Goal: Task Accomplishment & Management: Manage account settings

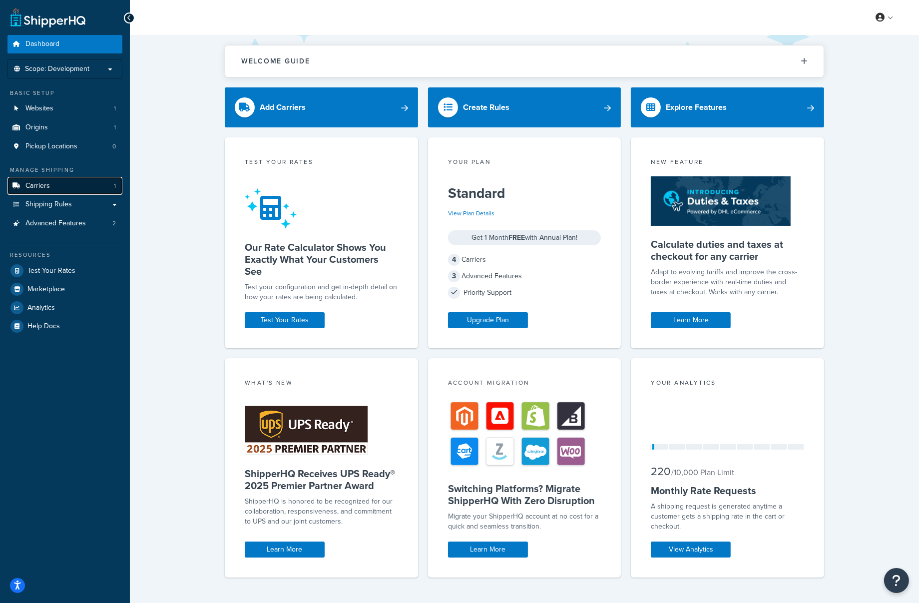
click at [58, 191] on link "Carriers 1" at bounding box center [64, 186] width 115 height 18
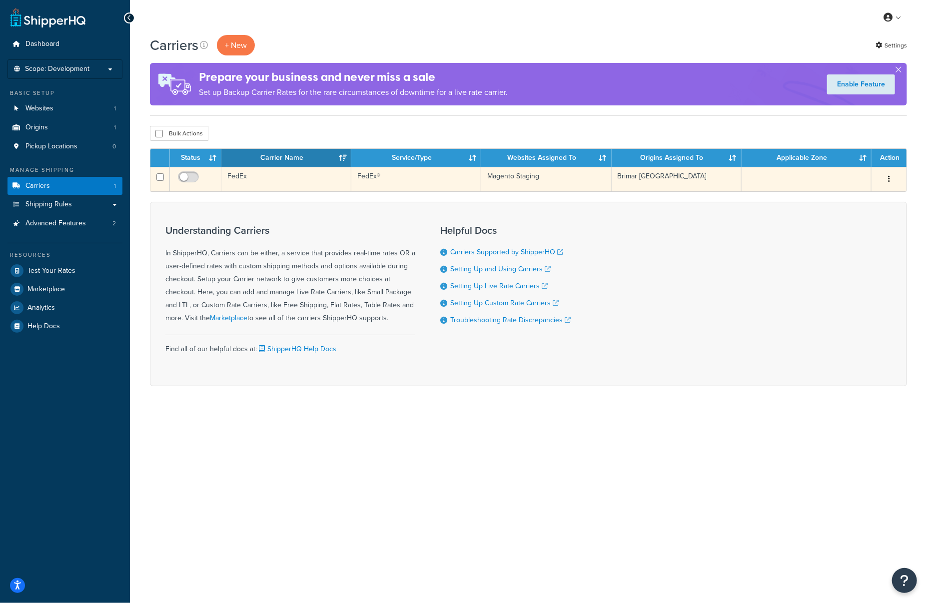
click at [890, 175] on button "button" at bounding box center [889, 179] width 14 height 16
click at [865, 198] on link "Edit" at bounding box center [848, 199] width 79 height 20
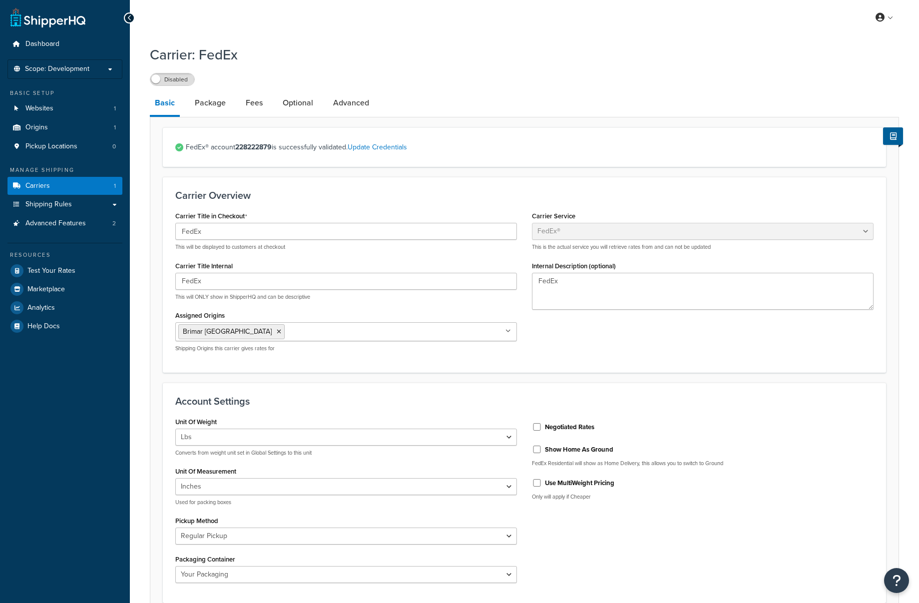
select select "fedEx"
select select "REGULAR_PICKUP"
select select "YOUR_PACKAGING"
click at [74, 183] on link "Carriers 1" at bounding box center [64, 186] width 115 height 18
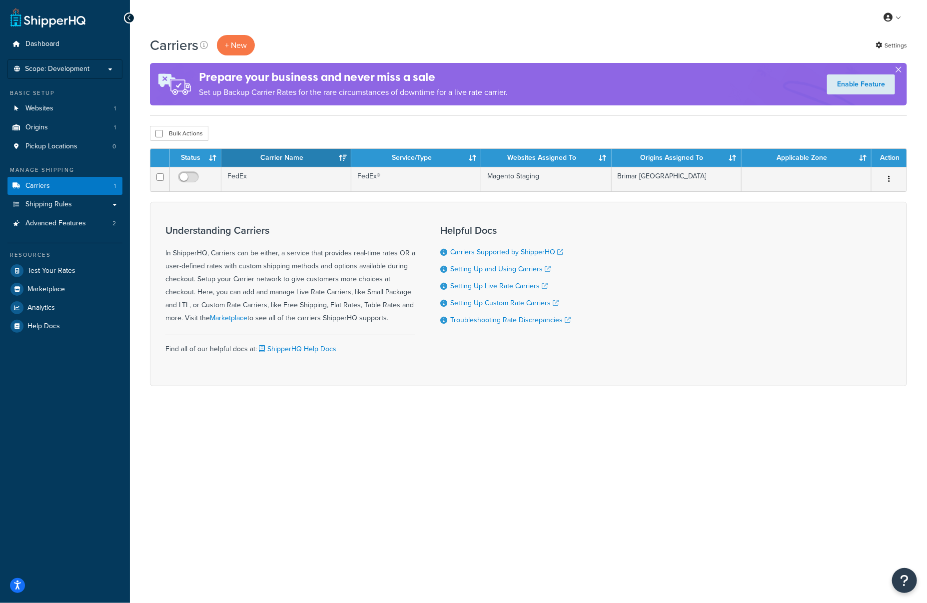
click at [899, 70] on button "button" at bounding box center [898, 71] width 2 height 2
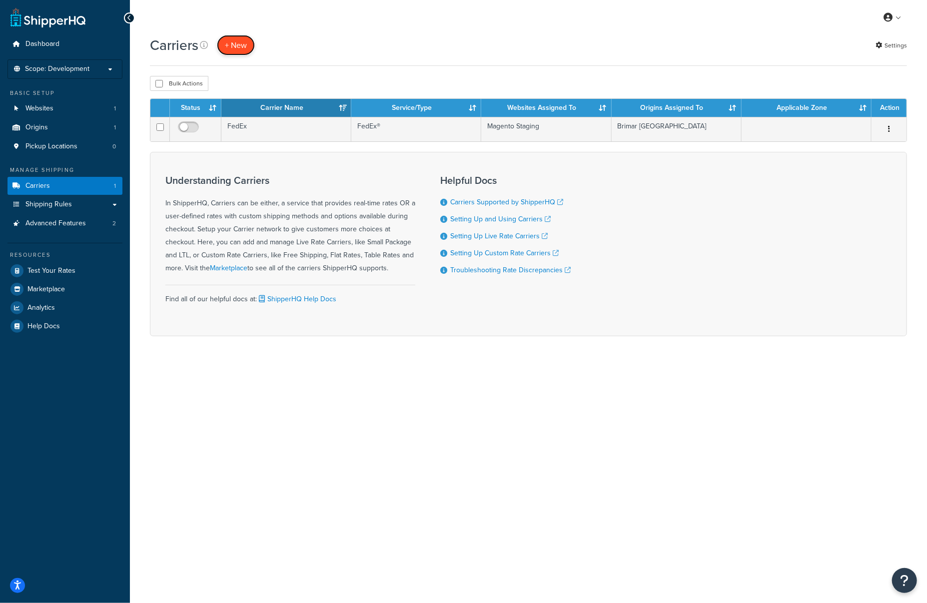
click at [238, 35] on button "+ New" at bounding box center [236, 45] width 38 height 20
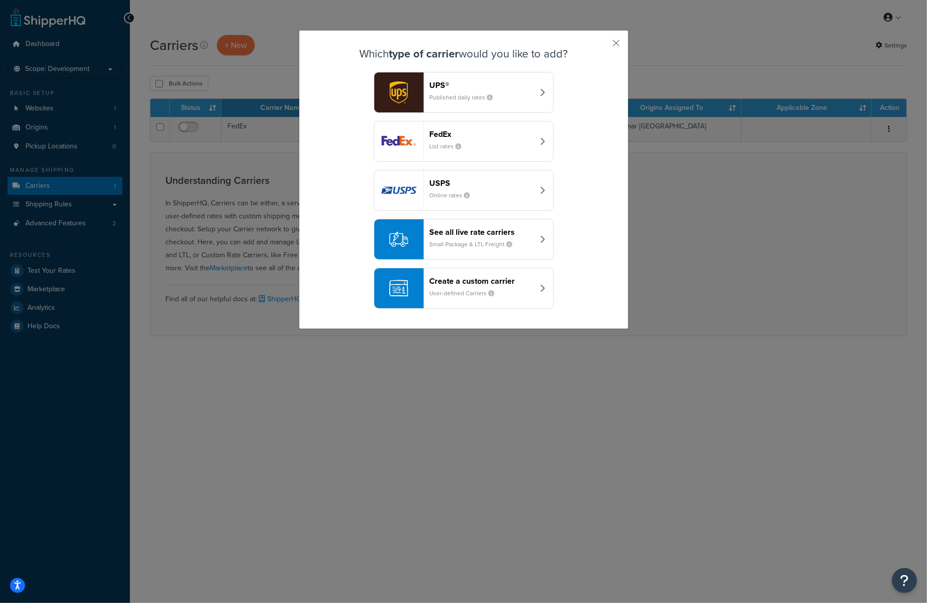
click at [469, 91] on div "UPS® Published daily rates" at bounding box center [482, 92] width 104 height 24
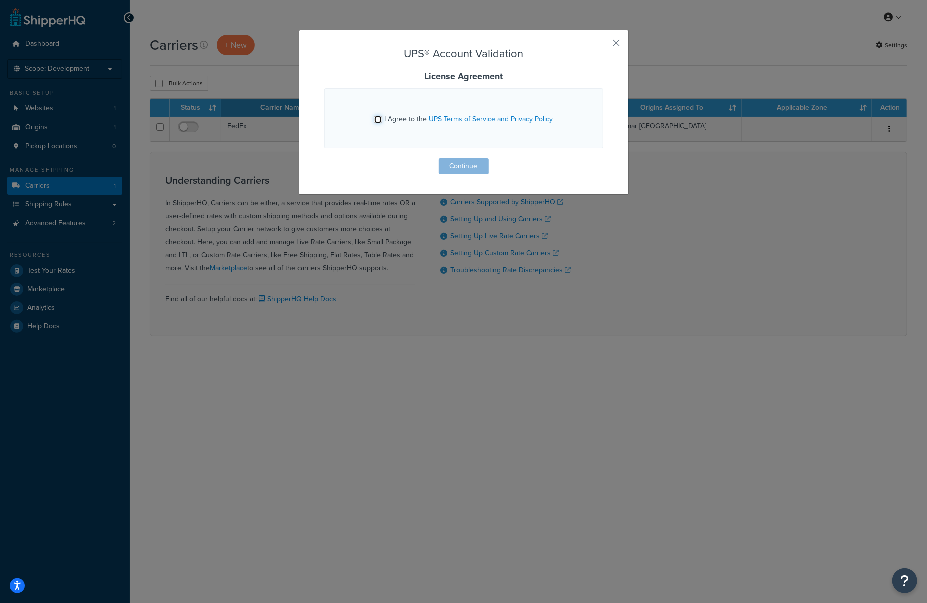
click at [374, 119] on input "I Agree to the UPS Terms of Service and Privacy Policy" at bounding box center [377, 119] width 7 height 7
checkbox input "true"
click at [450, 164] on button "Continue" at bounding box center [464, 166] width 50 height 16
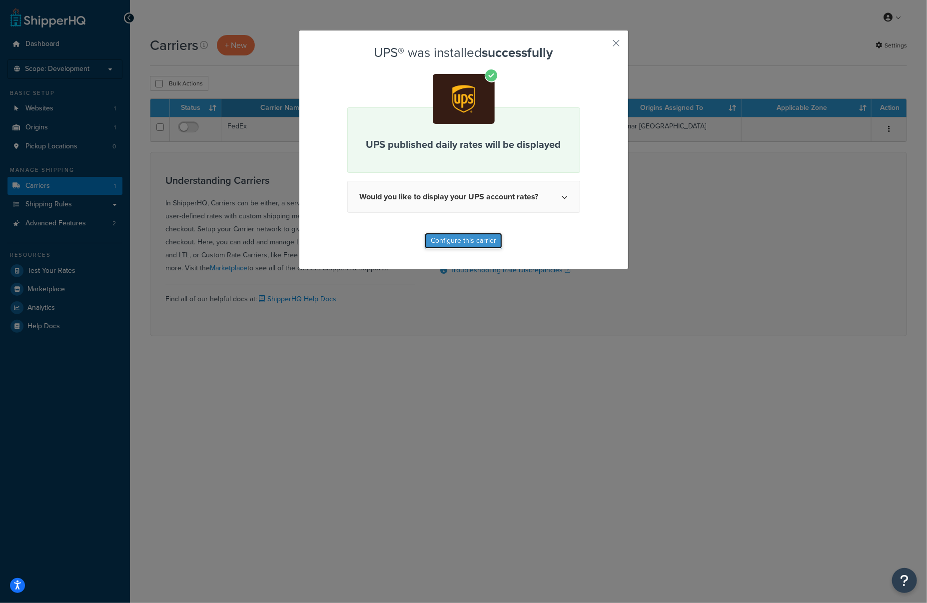
click at [477, 243] on button "Configure this carrier" at bounding box center [463, 241] width 77 height 16
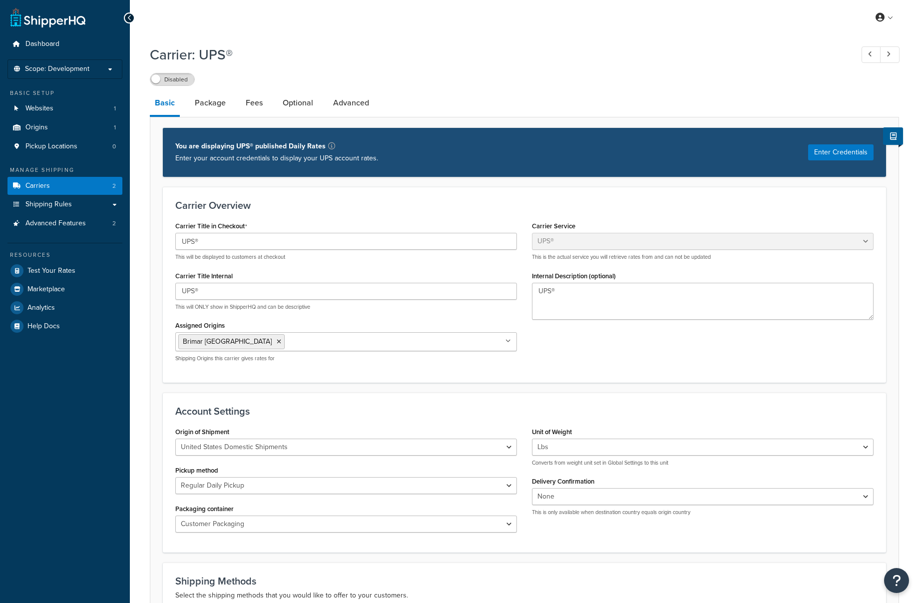
select select "ups"
click at [818, 160] on button "Enter Credentials" at bounding box center [840, 152] width 65 height 16
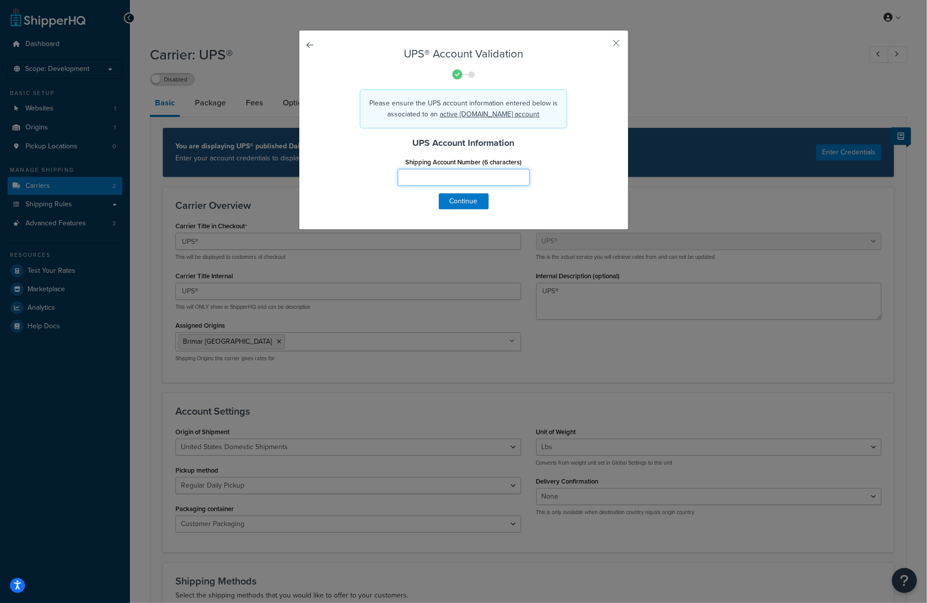
click at [424, 175] on input "Shipping Account Number (6 characters)" at bounding box center [464, 177] width 132 height 17
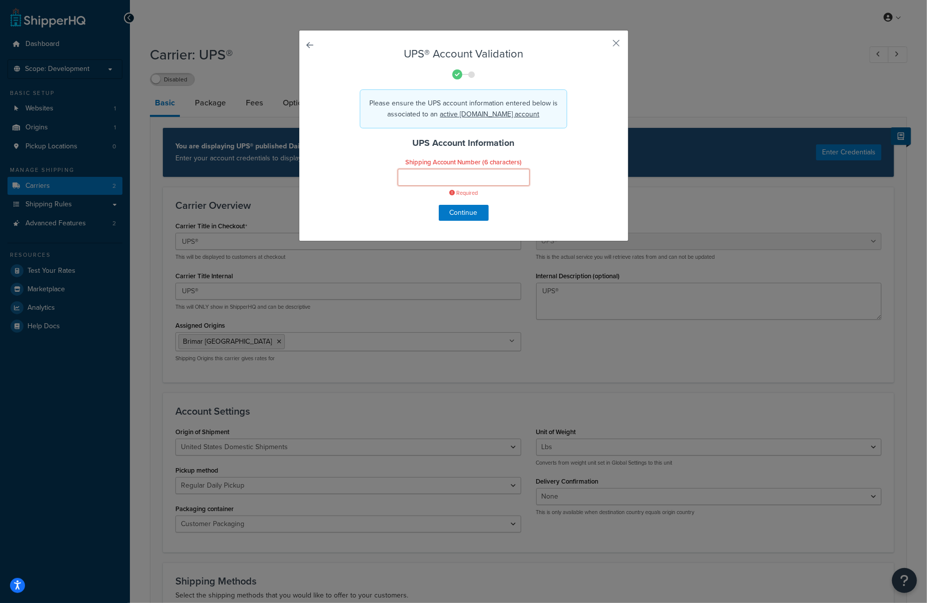
click at [422, 173] on input "Shipping Account Number (6 characters)" at bounding box center [464, 177] width 132 height 17
paste input "J7801G"
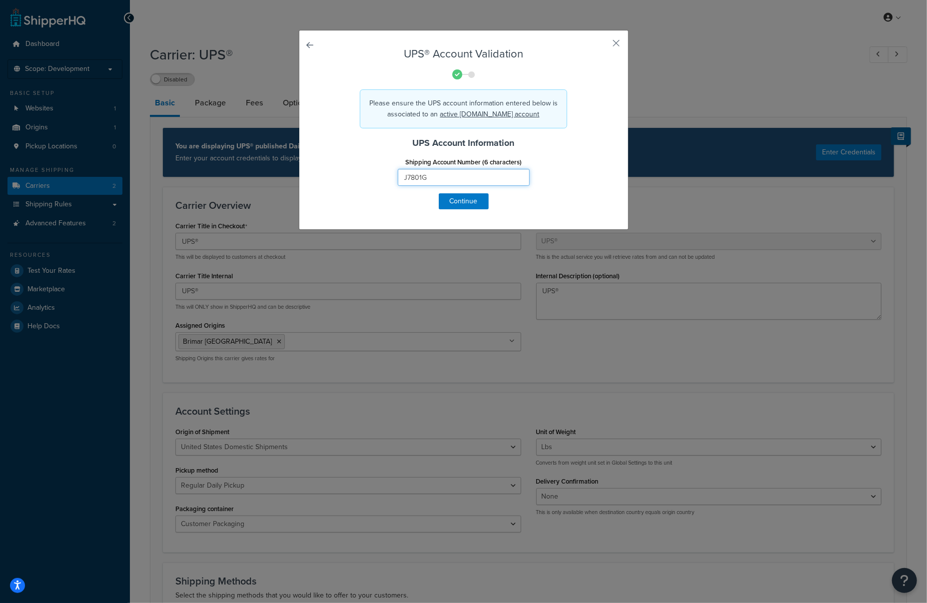
type input "J7801G"
drag, startPoint x: 336, startPoint y: 152, endPoint x: 385, endPoint y: 172, distance: 52.7
click at [337, 150] on form "UPS® Account Validation Please ensure the UPS account information entered below…" at bounding box center [463, 128] width 279 height 161
drag, startPoint x: 448, startPoint y: 202, endPoint x: 454, endPoint y: 204, distance: 6.3
click at [449, 202] on button "Continue" at bounding box center [464, 201] width 50 height 16
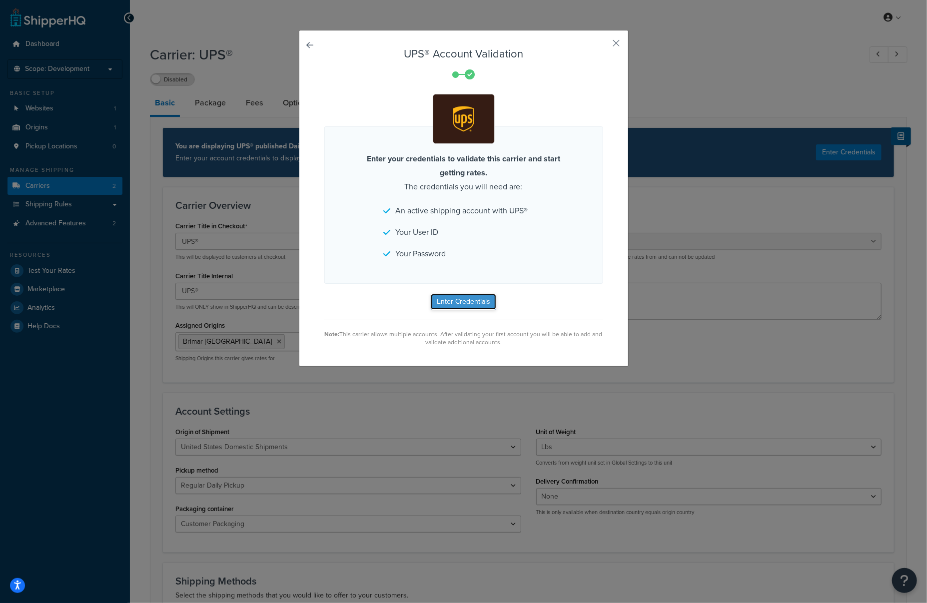
click at [472, 301] on button "Enter Credentials" at bounding box center [463, 302] width 65 height 16
click at [477, 240] on ul "An active shipping account with UPS® Your User ID Your Password" at bounding box center [464, 232] width 160 height 57
click at [310, 43] on div "UPS® Account Validation Enter your credentials to validate this carrier and sta…" at bounding box center [464, 198] width 330 height 337
click at [324, 48] on link at bounding box center [324, 48] width 0 height 0
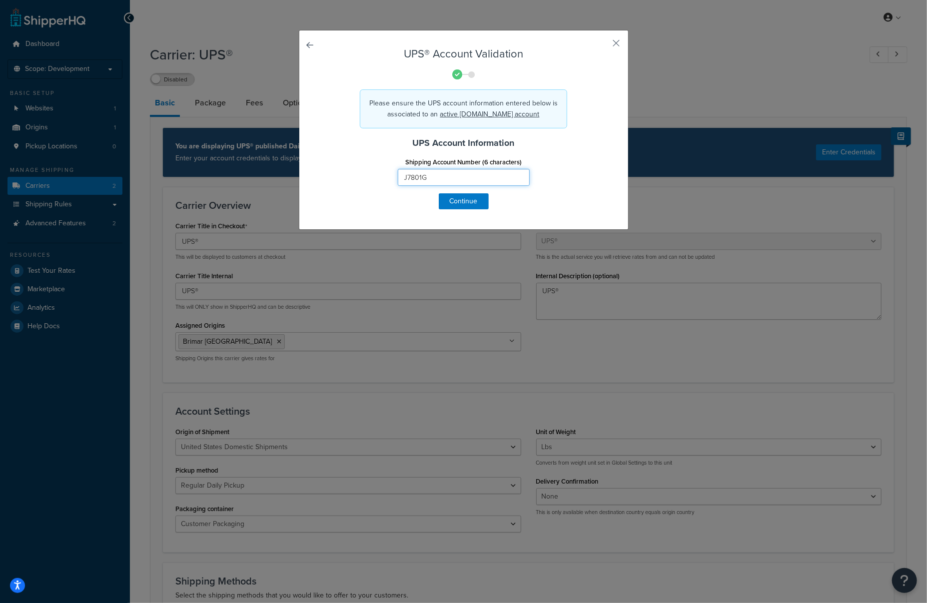
click at [441, 173] on input "J7801G" at bounding box center [464, 177] width 132 height 17
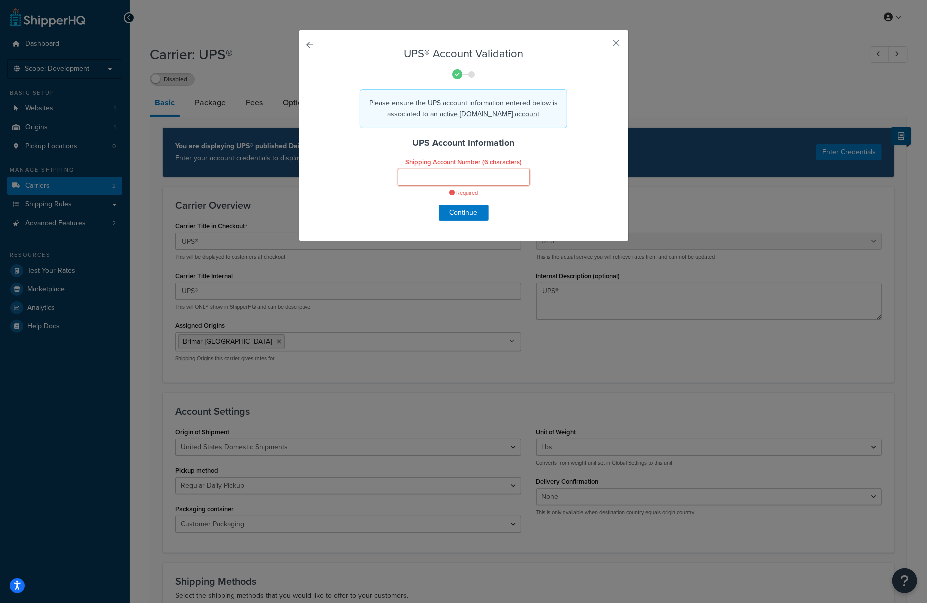
drag, startPoint x: 452, startPoint y: 175, endPoint x: 485, endPoint y: 176, distance: 33.5
click at [452, 174] on input "Shipping Account Number (6 characters)" at bounding box center [464, 177] width 132 height 17
paste input "059847"
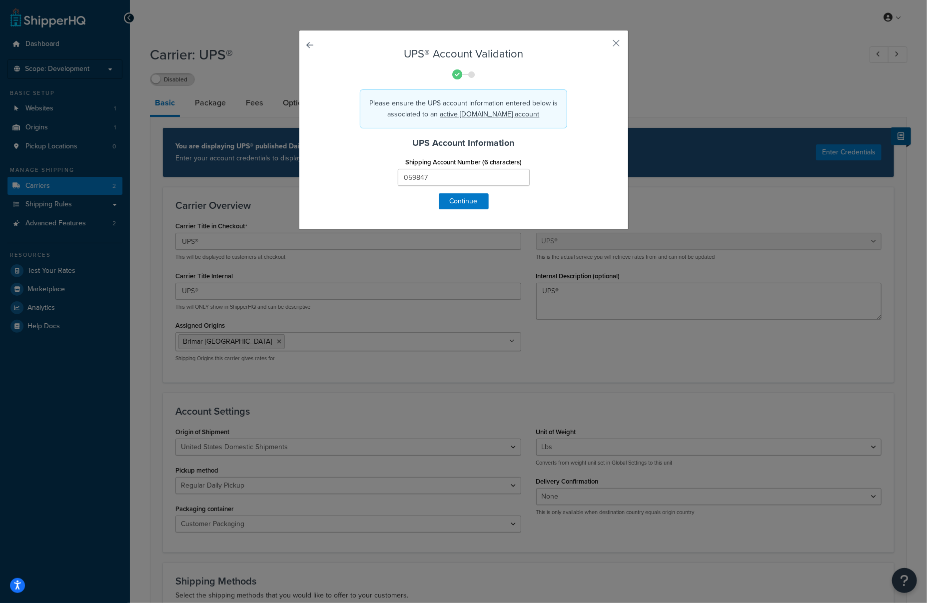
click at [584, 147] on h4 "UPS Account Information" at bounding box center [463, 142] width 279 height 13
click at [398, 177] on input "059847" at bounding box center [464, 177] width 132 height 17
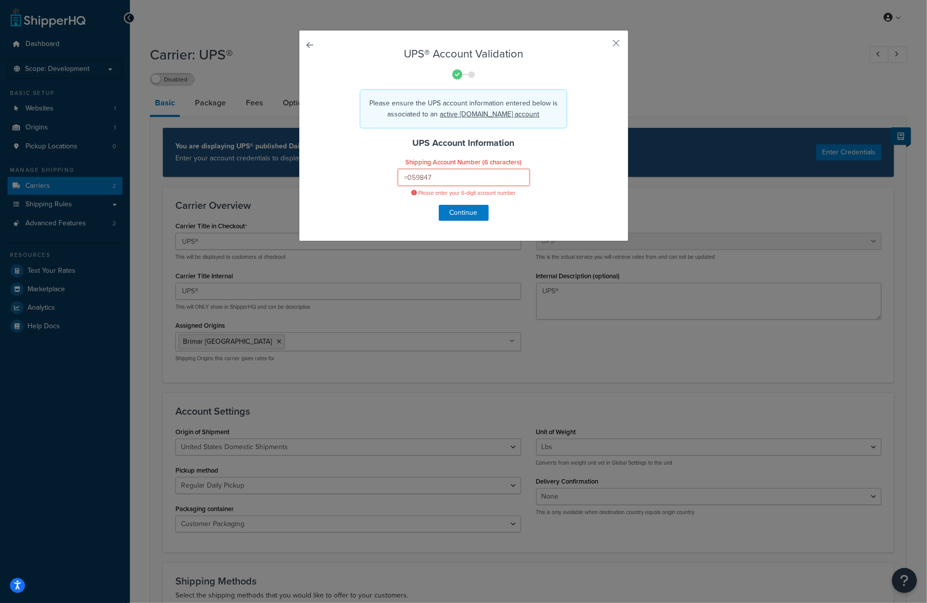
type input "059847"
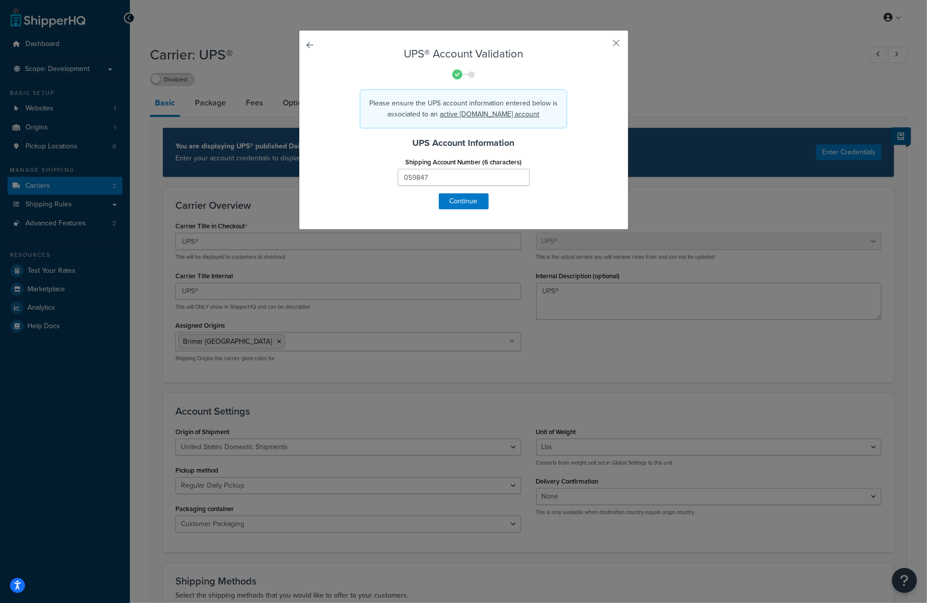
click at [580, 198] on form "UPS® Account Validation Please ensure the UPS account information entered below…" at bounding box center [463, 128] width 279 height 161
click at [483, 203] on button "Continue" at bounding box center [464, 201] width 50 height 16
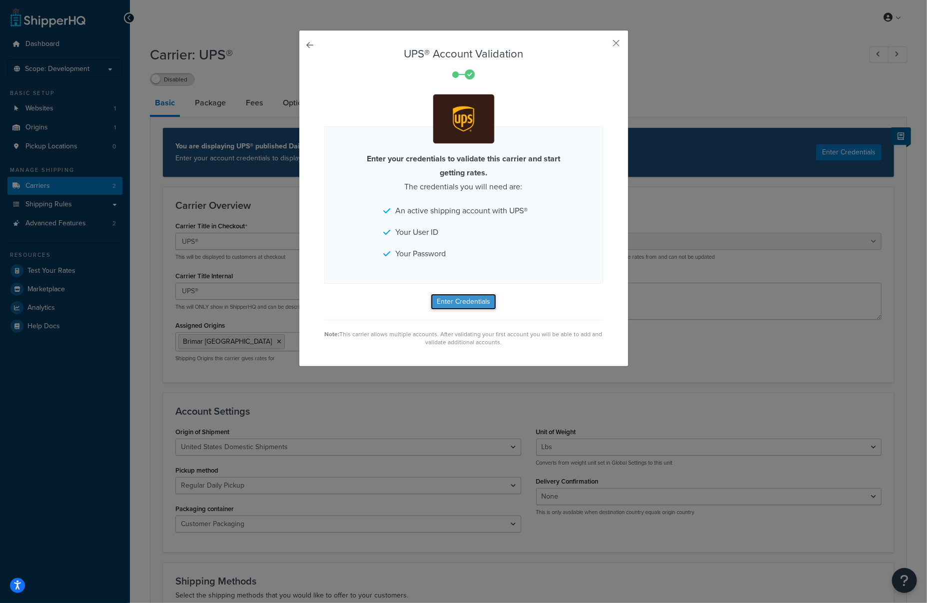
click at [469, 302] on button "Enter Credentials" at bounding box center [463, 302] width 65 height 16
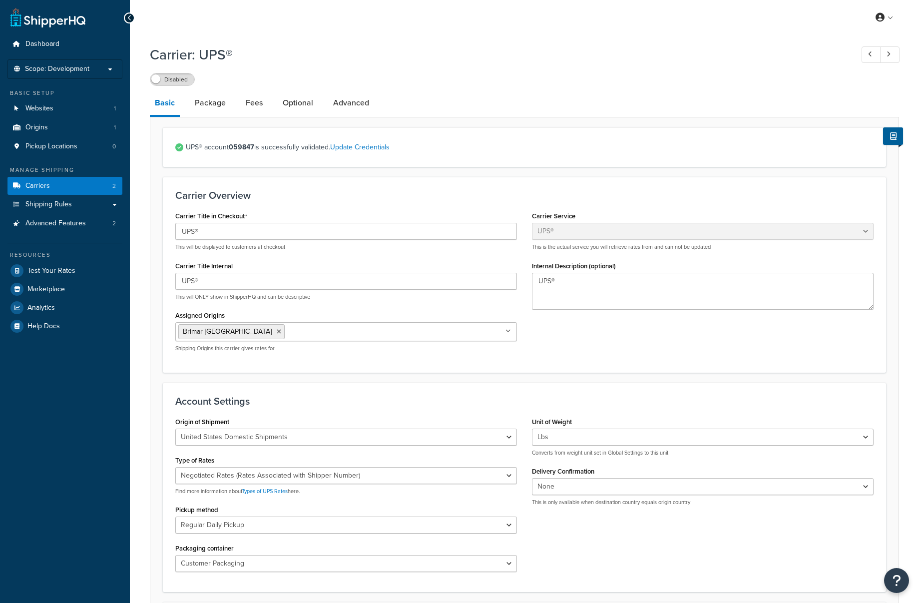
select select "ups"
click at [465, 82] on div "Disabled" at bounding box center [524, 79] width 749 height 14
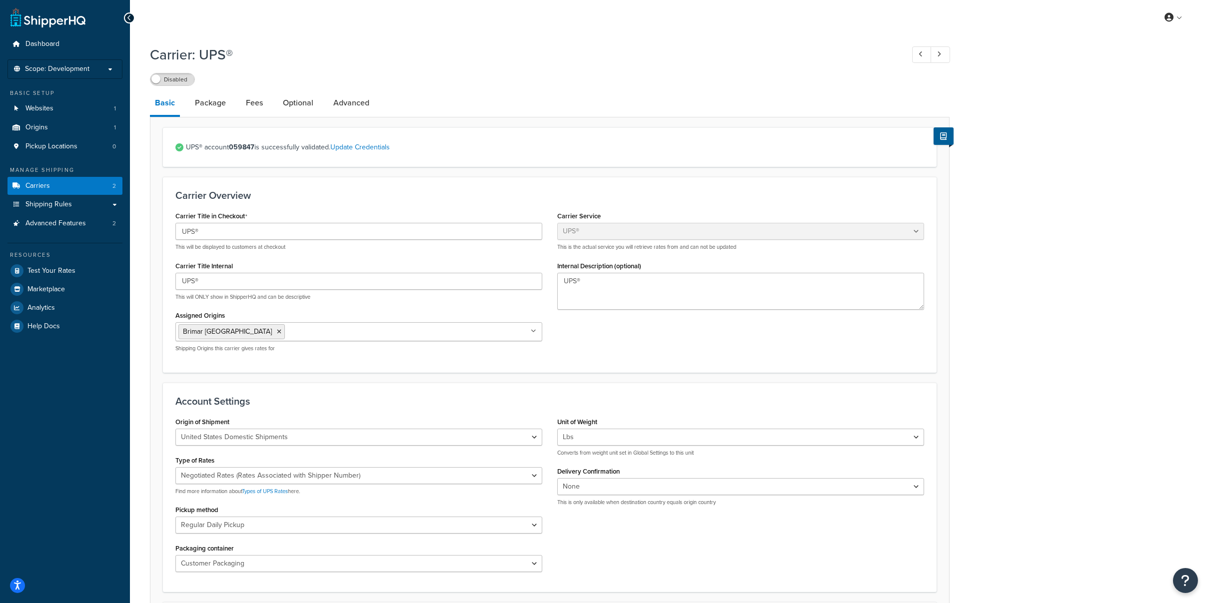
click at [622, 64] on h1 "Carrier: UPS®" at bounding box center [521, 54] width 743 height 19
click at [110, 65] on p "Scope: Development" at bounding box center [65, 69] width 106 height 8
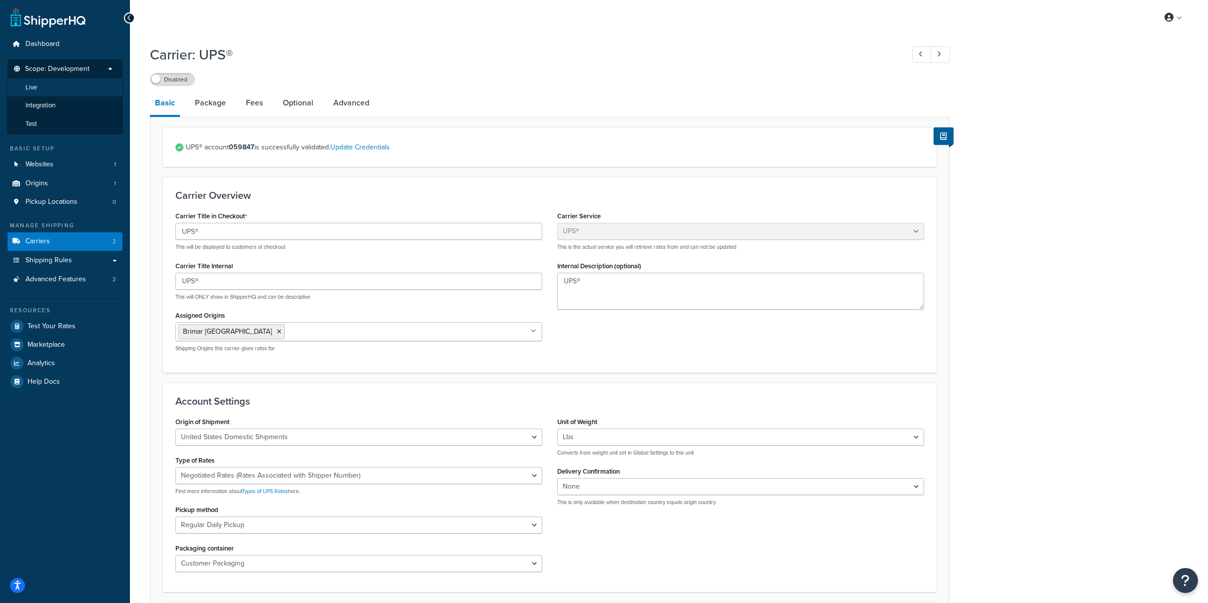
click at [46, 86] on li "Live" at bounding box center [65, 87] width 116 height 18
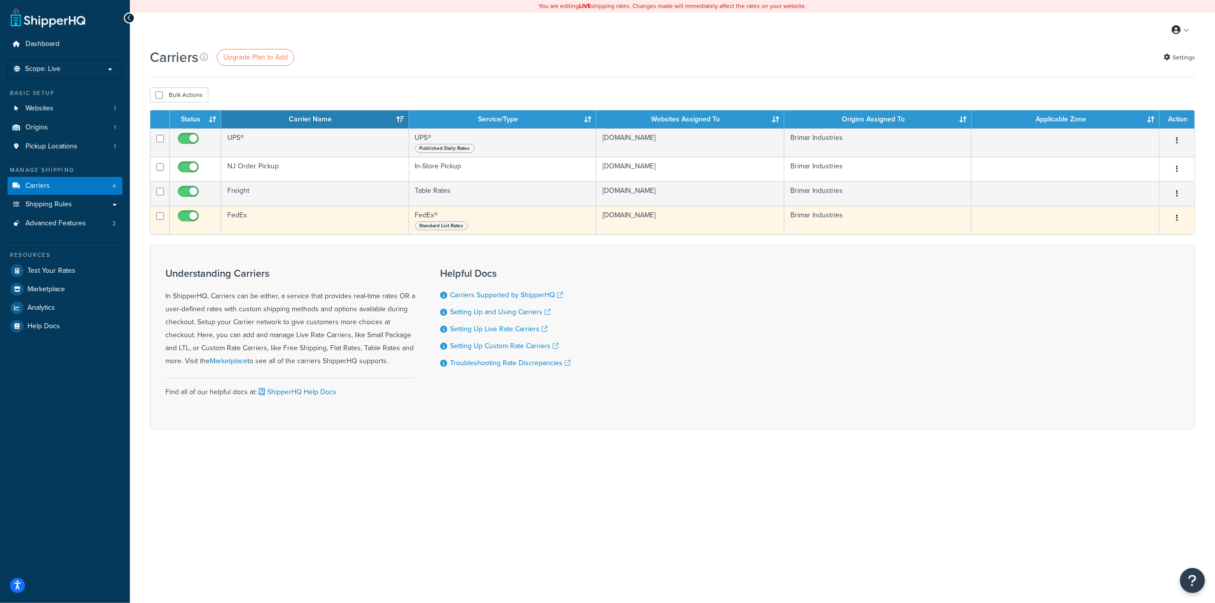
click at [1179, 216] on button "button" at bounding box center [1177, 218] width 14 height 16
click at [1135, 235] on link "Edit" at bounding box center [1136, 238] width 79 height 20
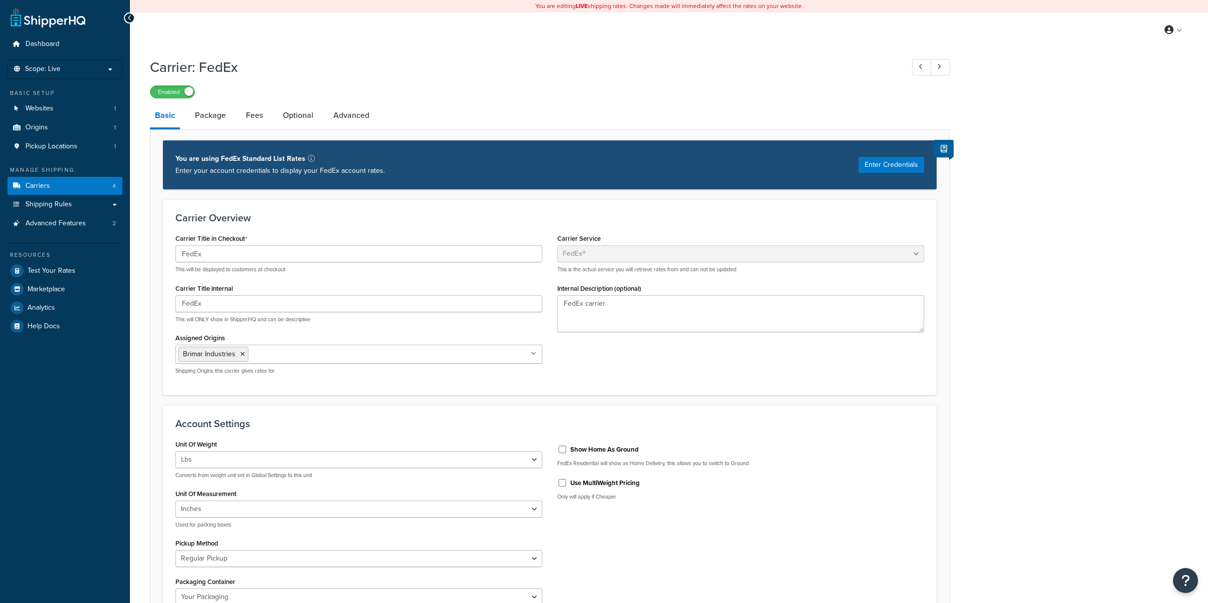
select select "fedEx"
select select "REGULAR_PICKUP"
select select "YOUR_PACKAGING"
click at [884, 163] on button "Enter Credentials" at bounding box center [890, 165] width 65 height 16
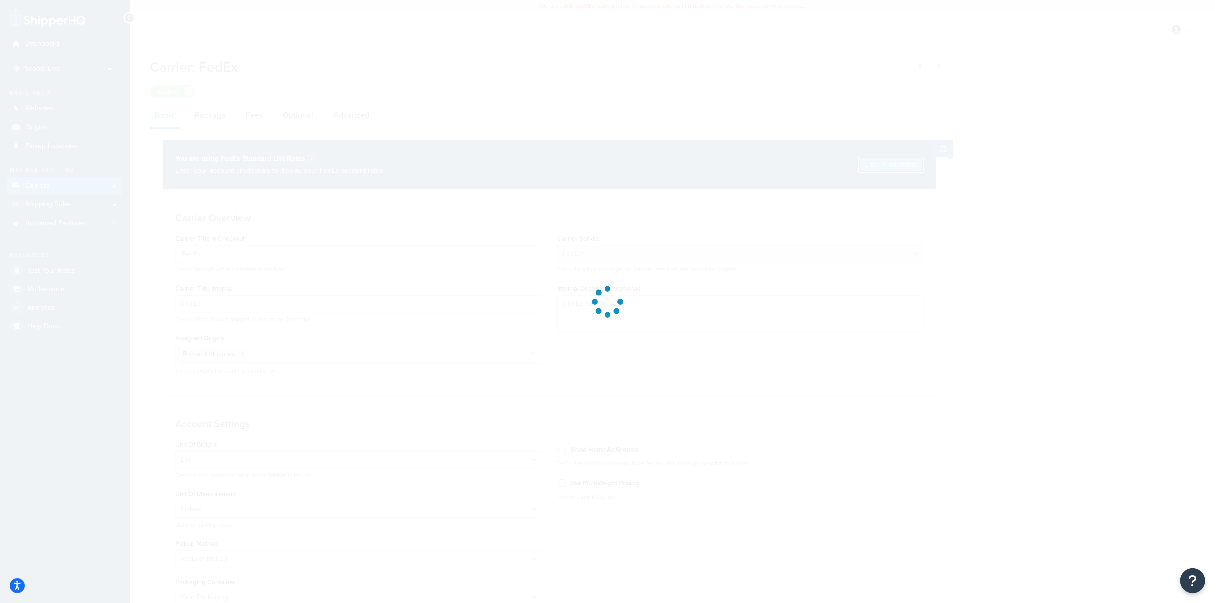
select select "US"
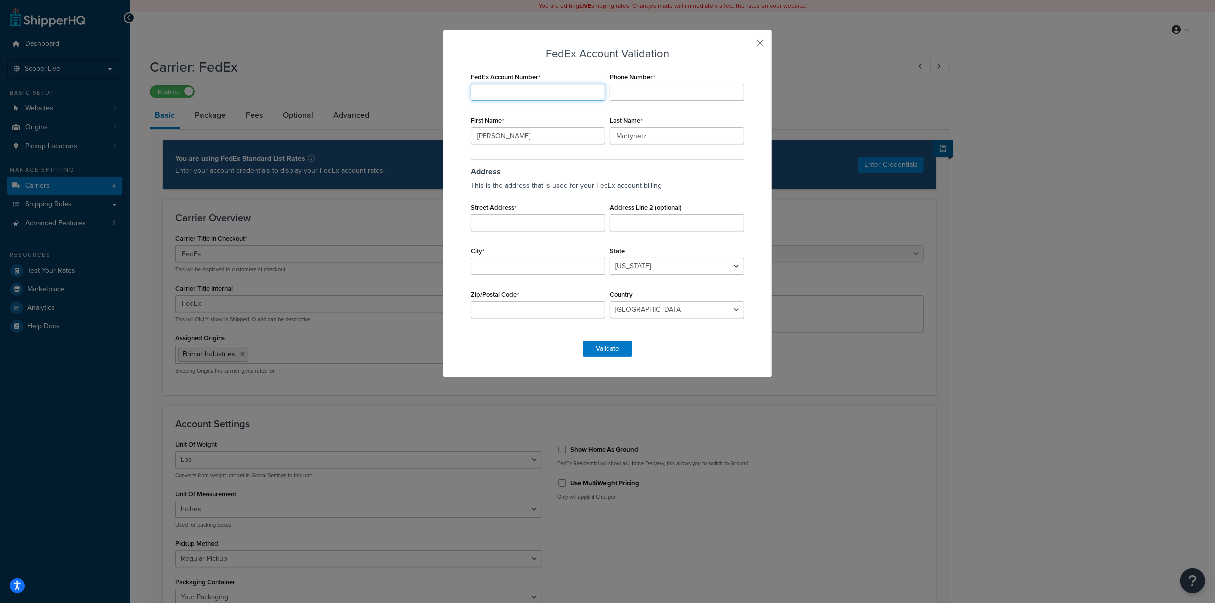
click at [532, 91] on input "FedEx Account Number" at bounding box center [538, 92] width 134 height 17
drag, startPoint x: 375, startPoint y: 83, endPoint x: 377, endPoint y: 74, distance: 9.2
click at [375, 83] on div "FedEx Account Validation FedEx Account Number Required Phone Number First Name …" at bounding box center [607, 301] width 1215 height 603
click at [751, 38] on div "FedEx Account Validation FedEx Account Number Required Phone Number First Name …" at bounding box center [608, 203] width 330 height 347
drag, startPoint x: 758, startPoint y: 43, endPoint x: 747, endPoint y: 47, distance: 11.7
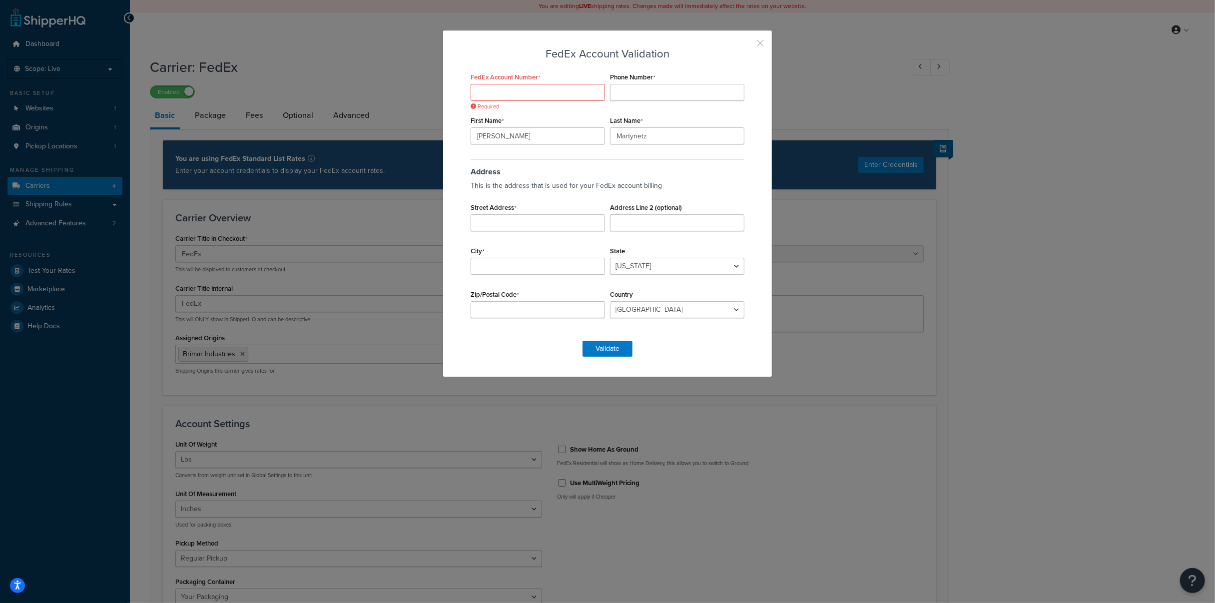
click at [747, 45] on button "button" at bounding box center [745, 46] width 2 height 2
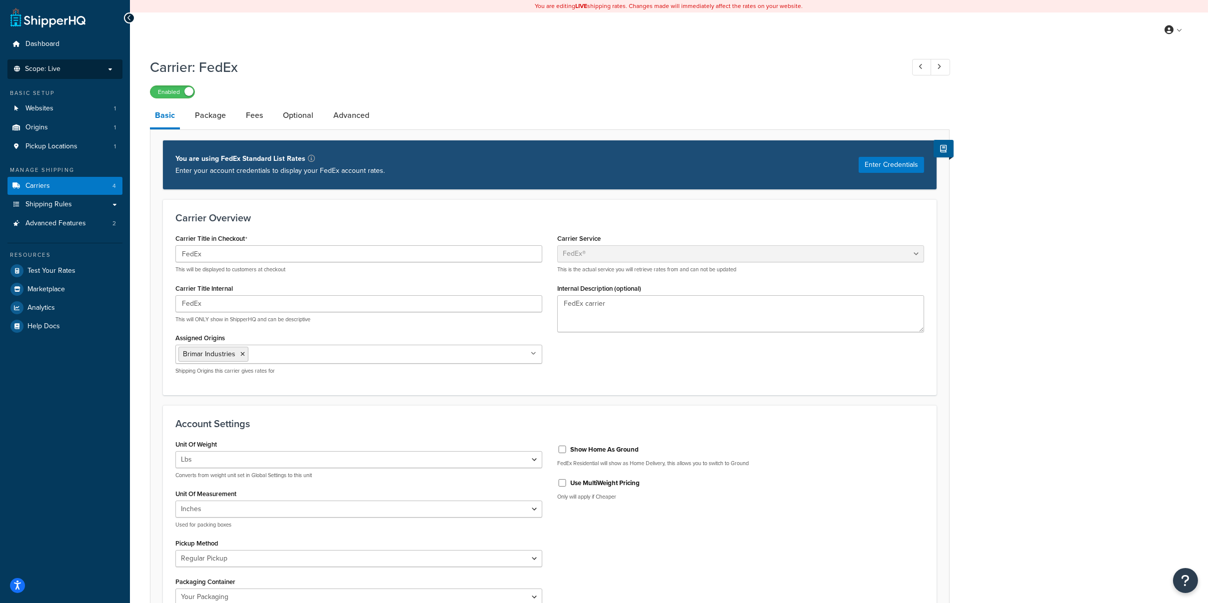
click at [112, 71] on p "Scope: Live" at bounding box center [65, 69] width 106 height 8
select select "fedEx"
select select "REGULAR_PICKUP"
select select "YOUR_PACKAGING"
click at [86, 64] on li "Scope: Live" at bounding box center [64, 68] width 115 height 19
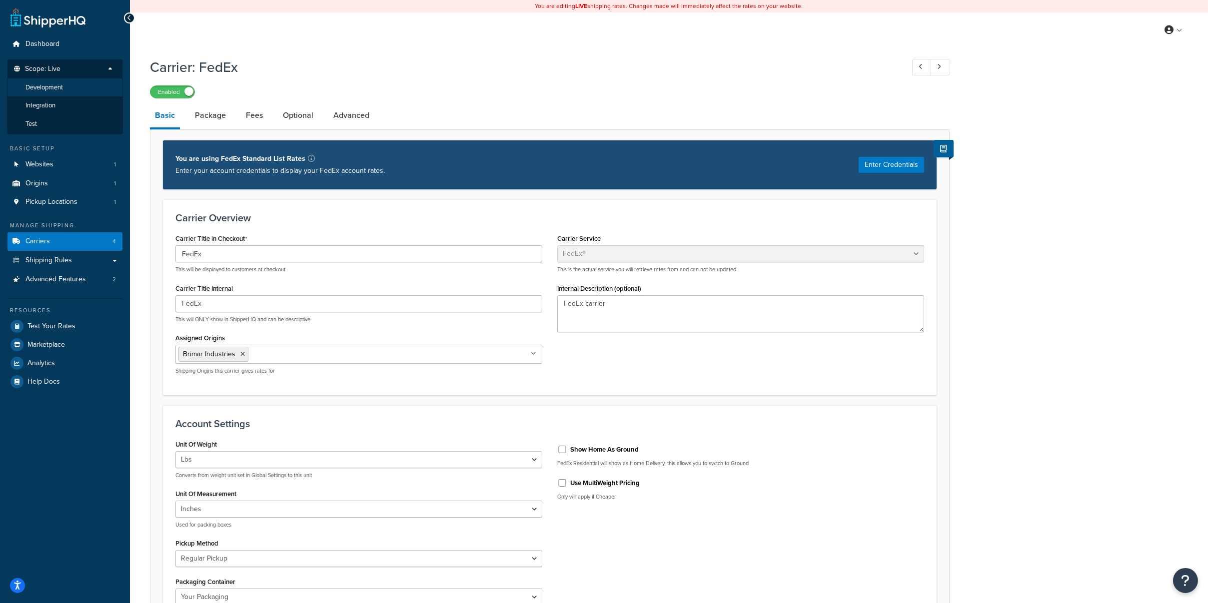
click at [47, 84] on span "Development" at bounding box center [43, 87] width 37 height 8
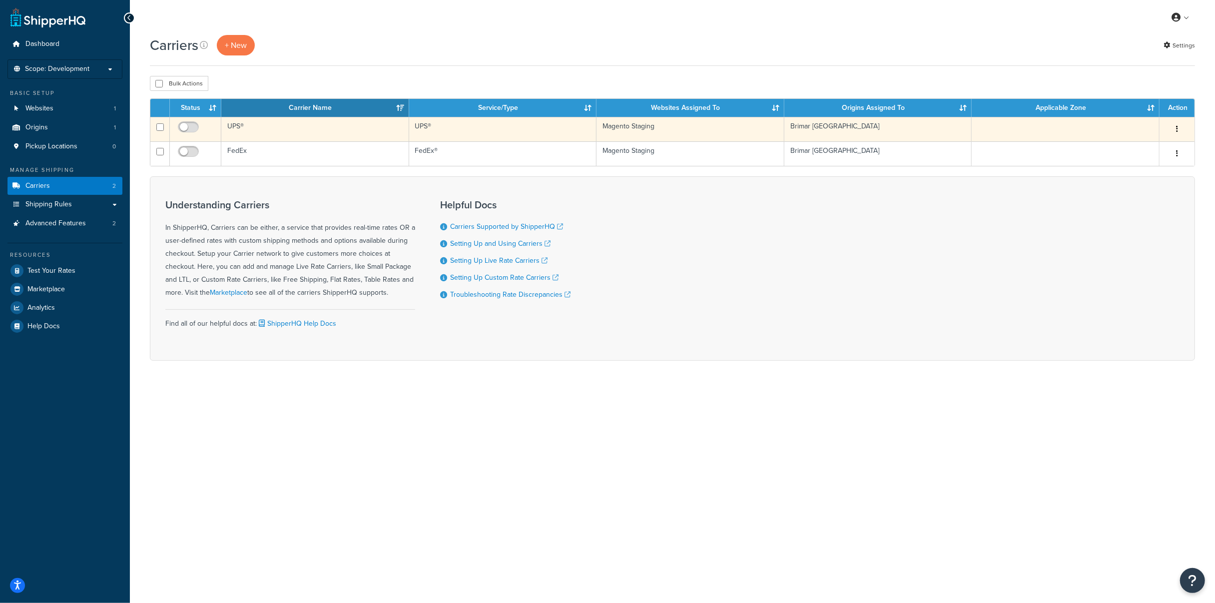
click at [1171, 129] on button "button" at bounding box center [1177, 129] width 14 height 16
click at [1122, 147] on link "Edit" at bounding box center [1136, 149] width 79 height 20
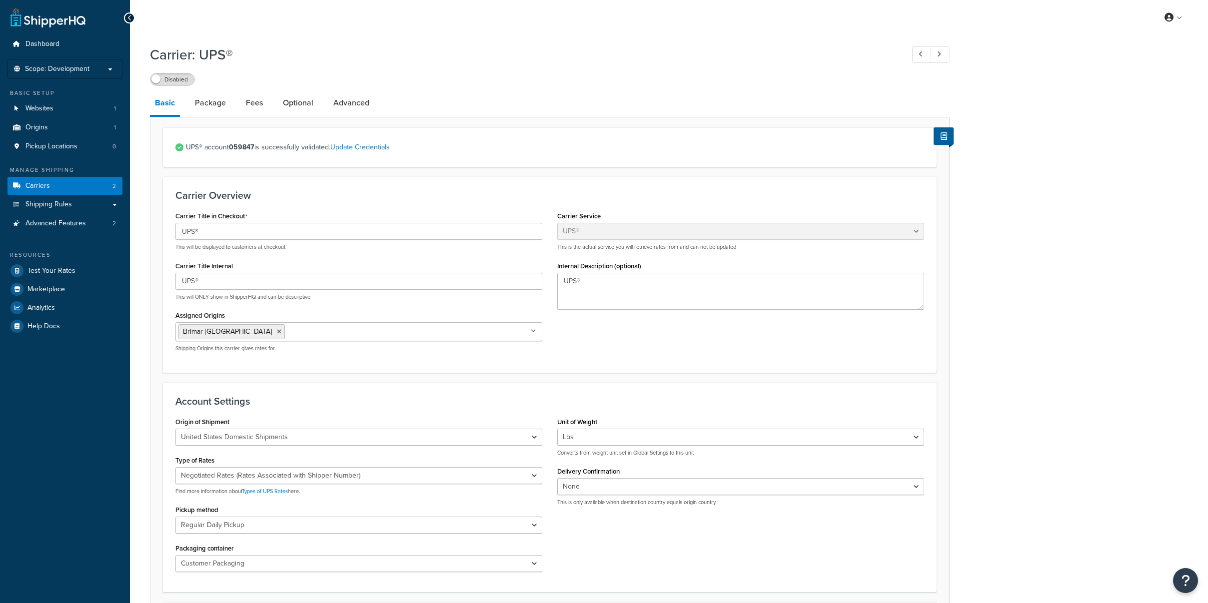
select select "ups"
click at [245, 149] on strong "059847" at bounding box center [241, 147] width 25 height 10
copy span "059847"
click at [82, 67] on span "Scope: Development" at bounding box center [57, 69] width 64 height 8
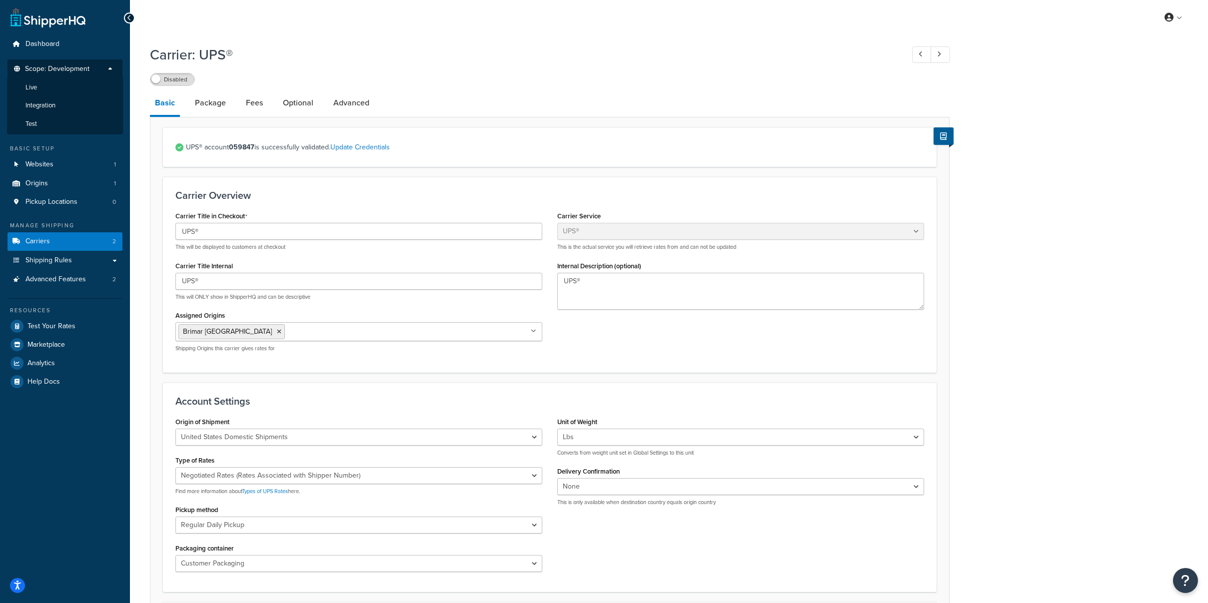
click at [414, 27] on div "My Profile Billing Global Settings Contact Us Logout" at bounding box center [669, 17] width 1078 height 35
click at [42, 243] on span "Carriers" at bounding box center [37, 241] width 24 height 8
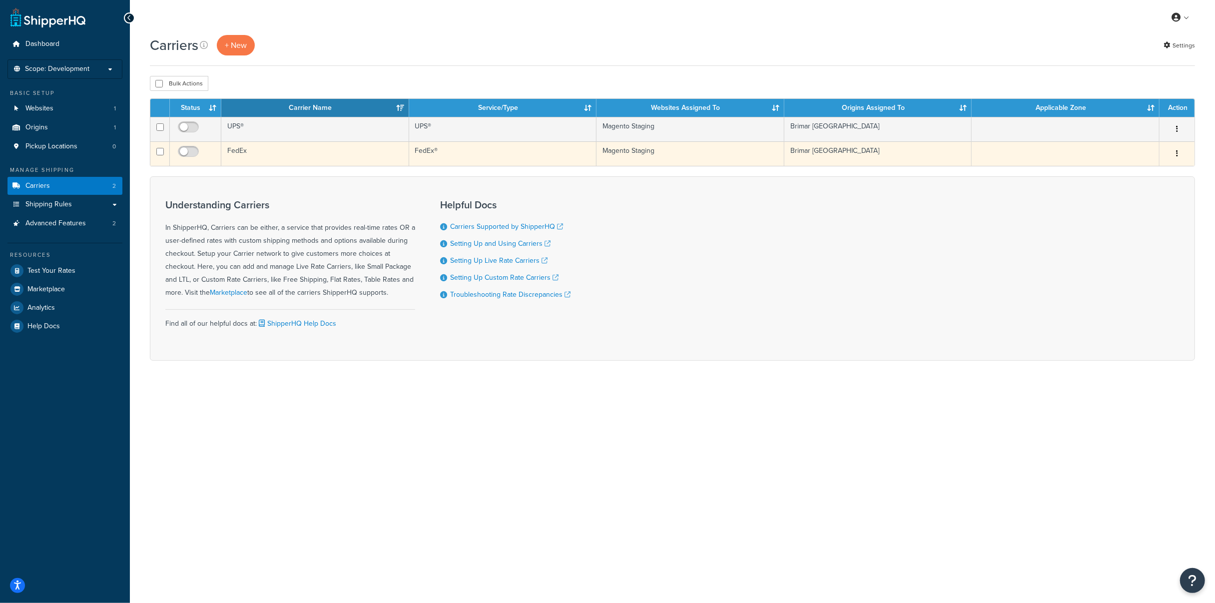
click at [1173, 151] on button "button" at bounding box center [1177, 154] width 14 height 16
click at [1138, 168] on link "Edit" at bounding box center [1136, 173] width 79 height 20
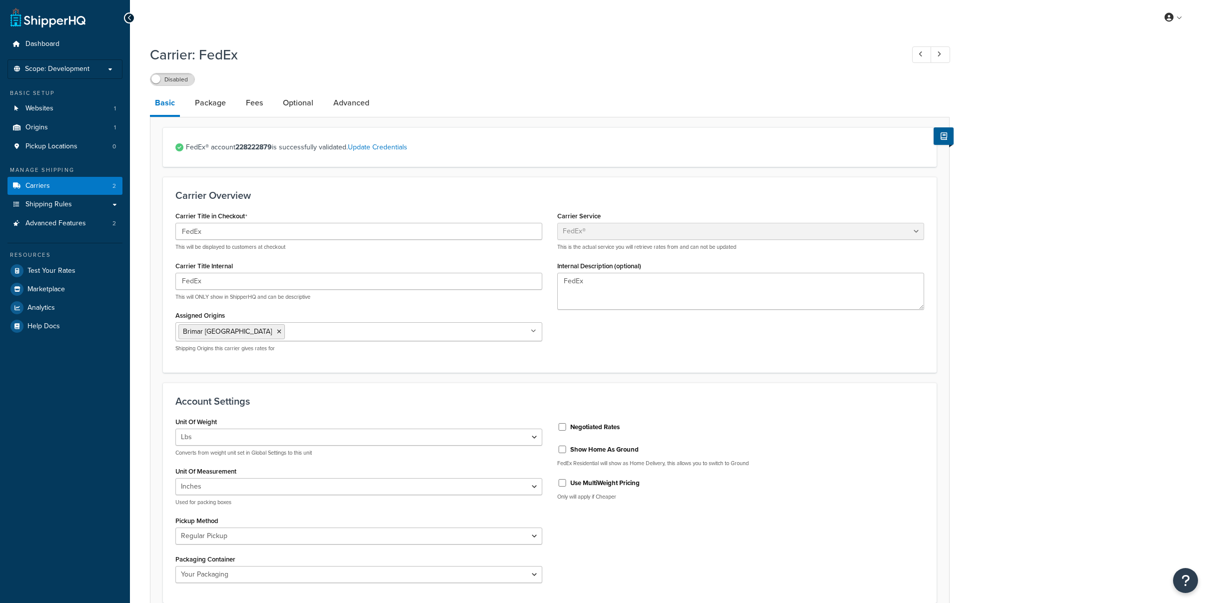
select select "fedEx"
select select "REGULAR_PICKUP"
select select "YOUR_PACKAGING"
click at [105, 70] on p "Scope: Development" at bounding box center [65, 69] width 106 height 8
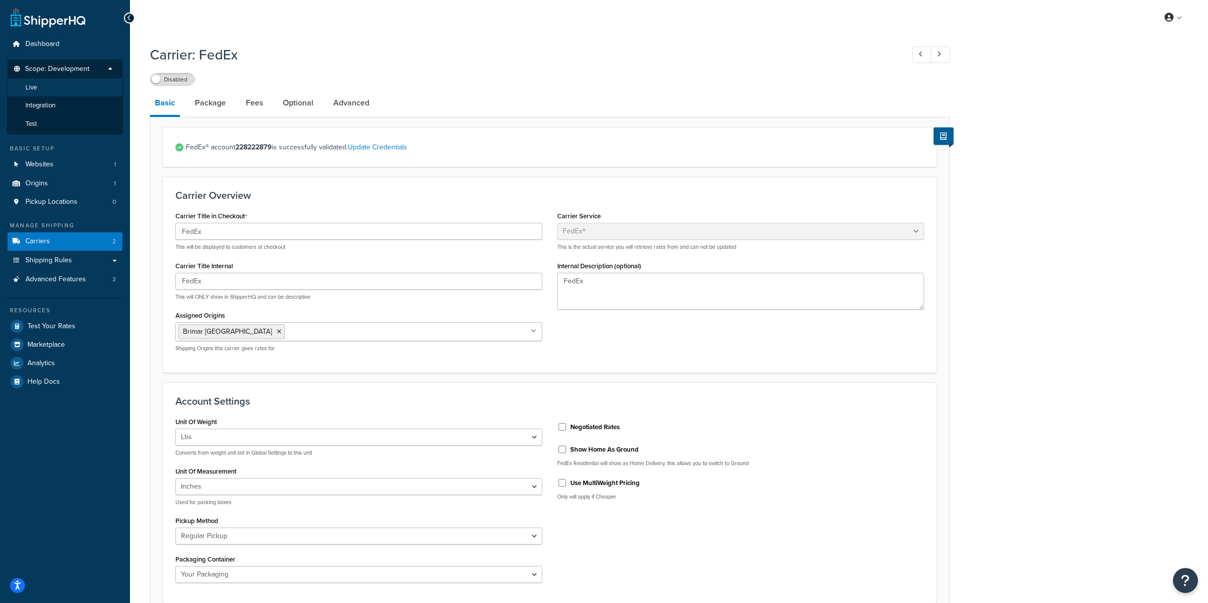
click at [65, 91] on li "Live" at bounding box center [65, 87] width 116 height 18
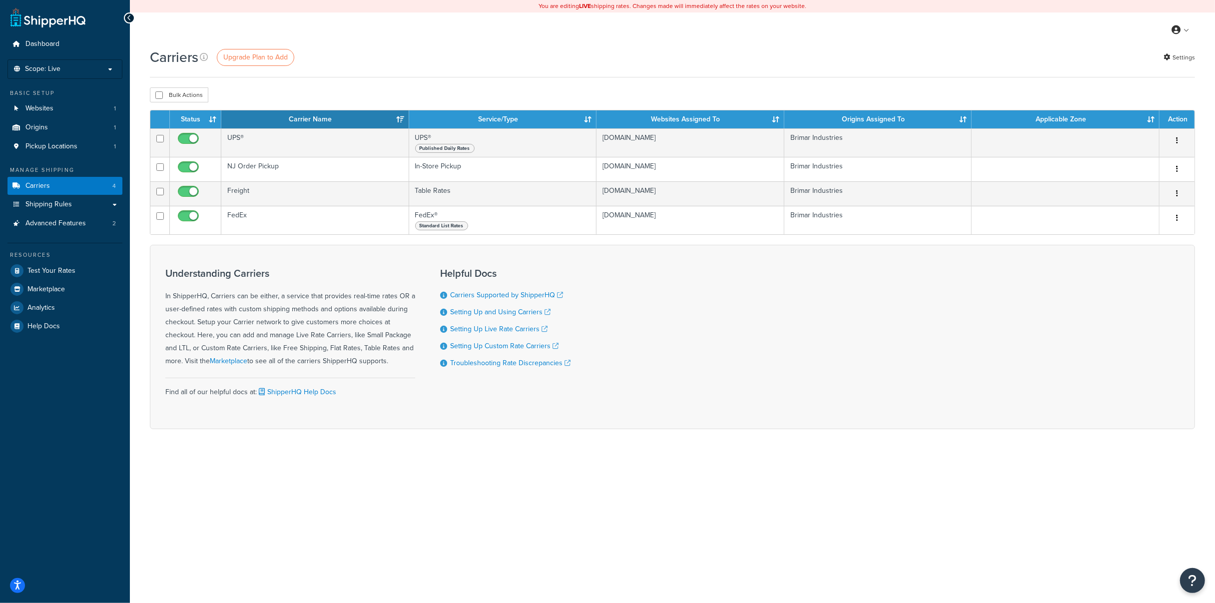
click at [523, 467] on div "You are editing LIVE shipping rates. Changes made will immediately affect the r…" at bounding box center [672, 301] width 1085 height 603
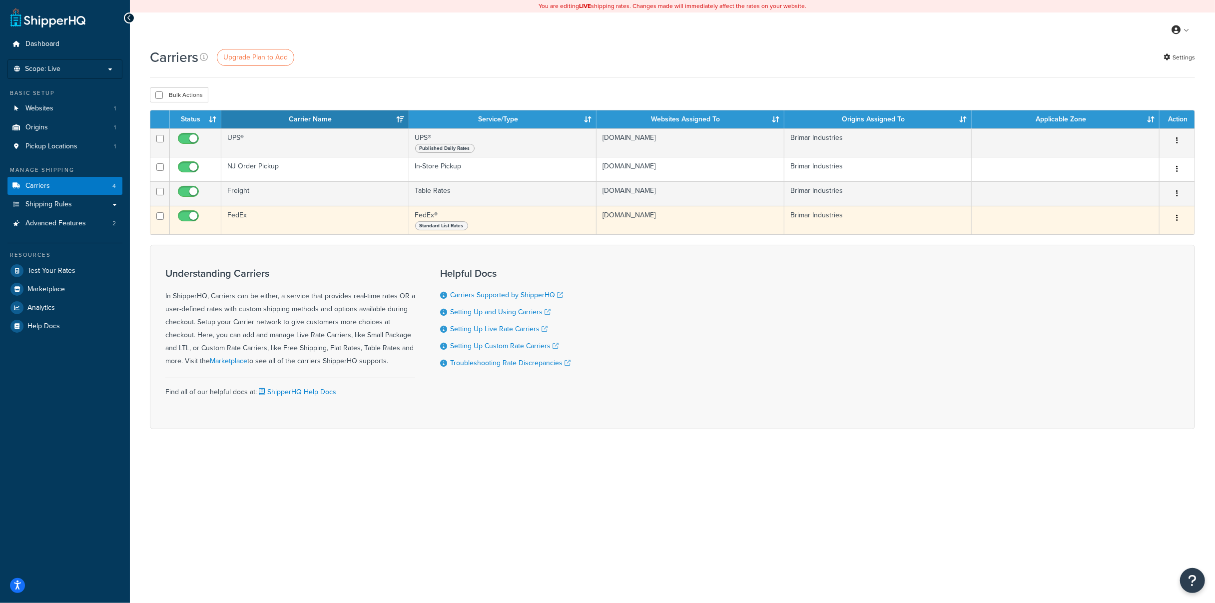
click at [1177, 220] on icon "button" at bounding box center [1177, 217] width 2 height 7
click at [1163, 236] on link "Edit" at bounding box center [1136, 238] width 79 height 20
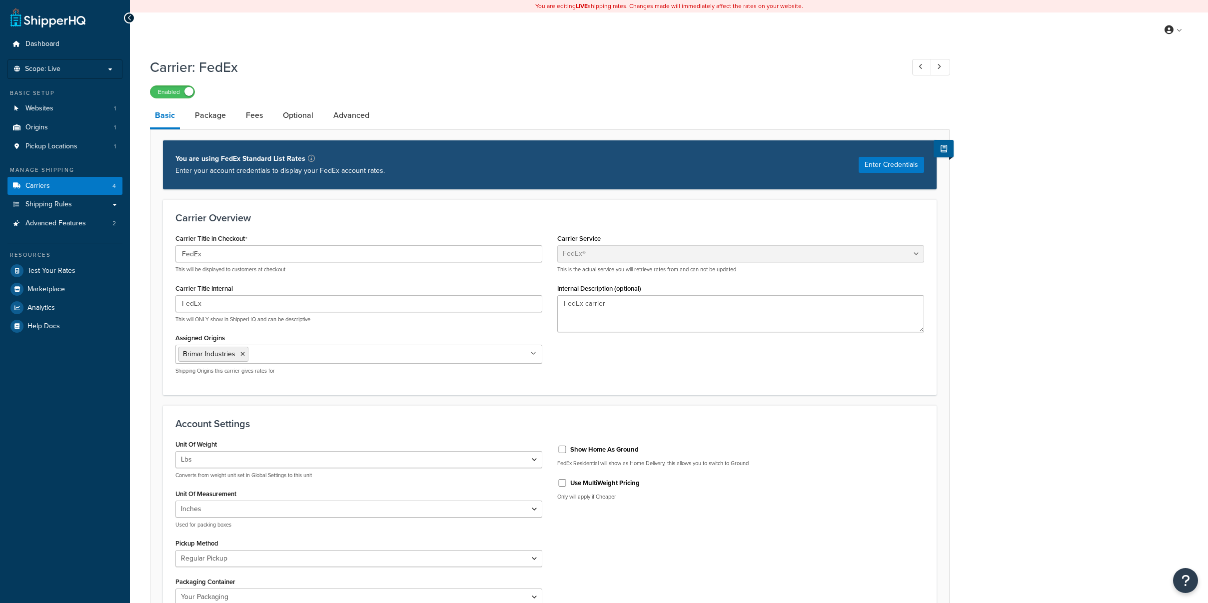
select select "fedEx"
select select "REGULAR_PICKUP"
select select "YOUR_PACKAGING"
click at [875, 163] on button "Enter Credentials" at bounding box center [890, 165] width 65 height 16
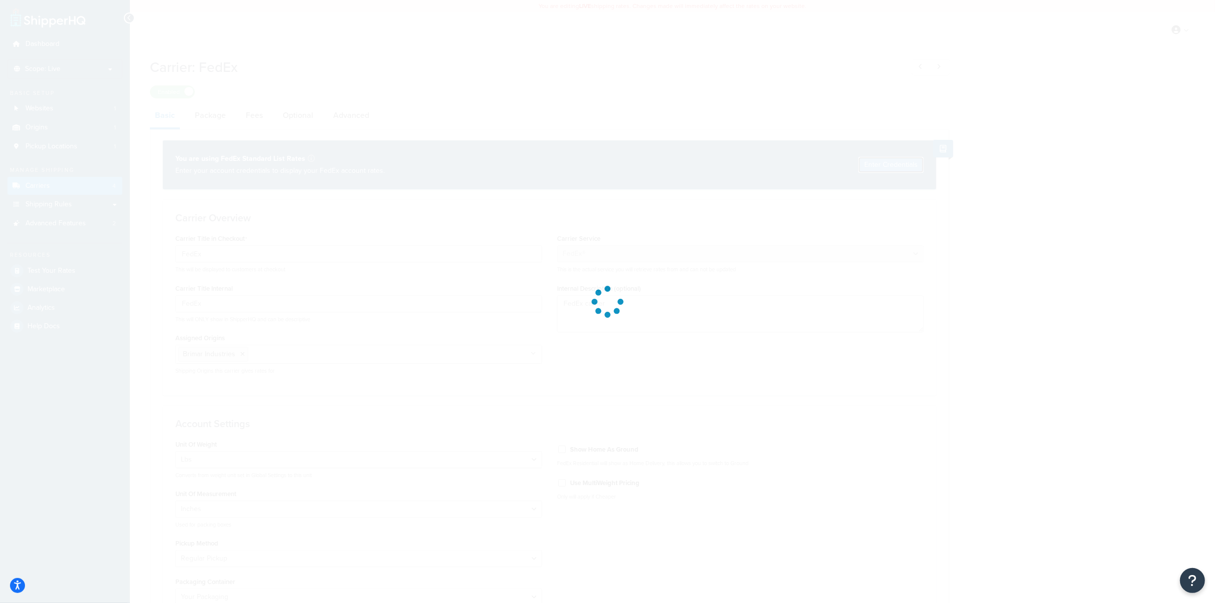
select select "US"
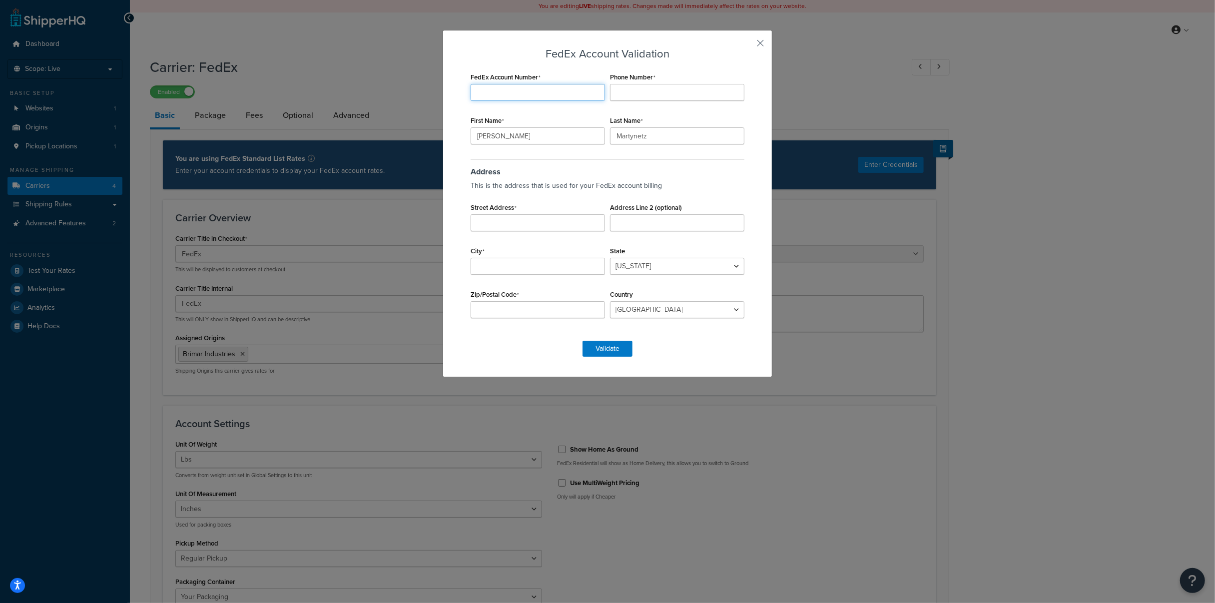
click at [504, 87] on input "FedEx Account Number" at bounding box center [538, 92] width 134 height 17
paste input "228222879"
type input "228222879"
click at [651, 93] on input "Phone Number" at bounding box center [677, 92] width 134 height 17
type input "9733407889"
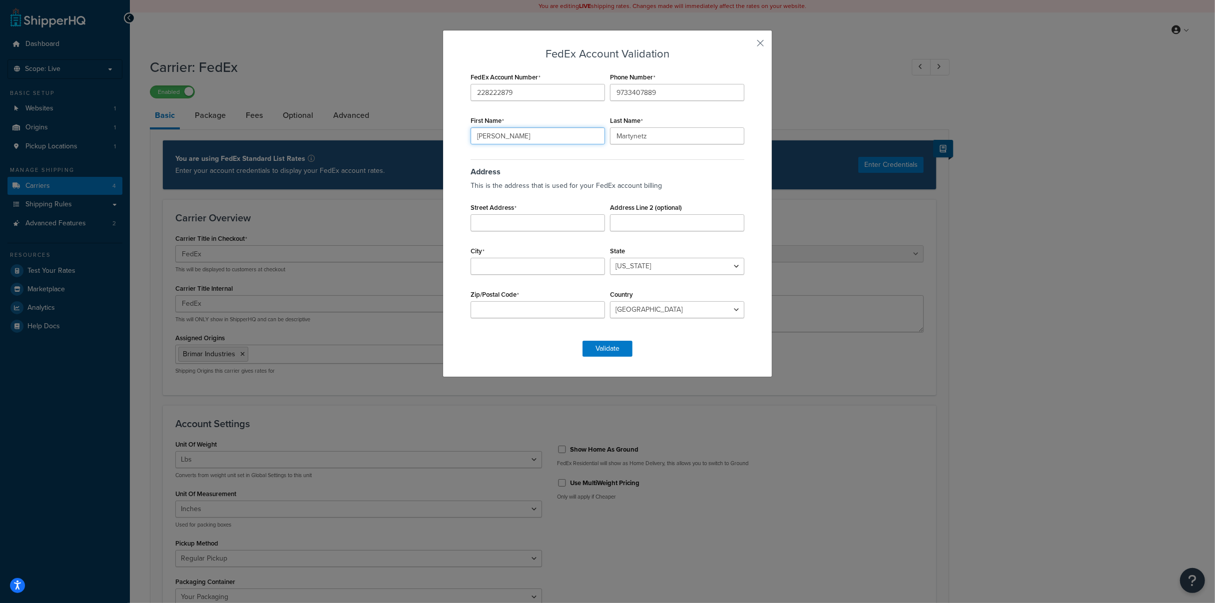
type input "Michael"
type input "Schoenfeld"
type input "64 Outwater Lane"
type input "Garfield"
select select "NJ"
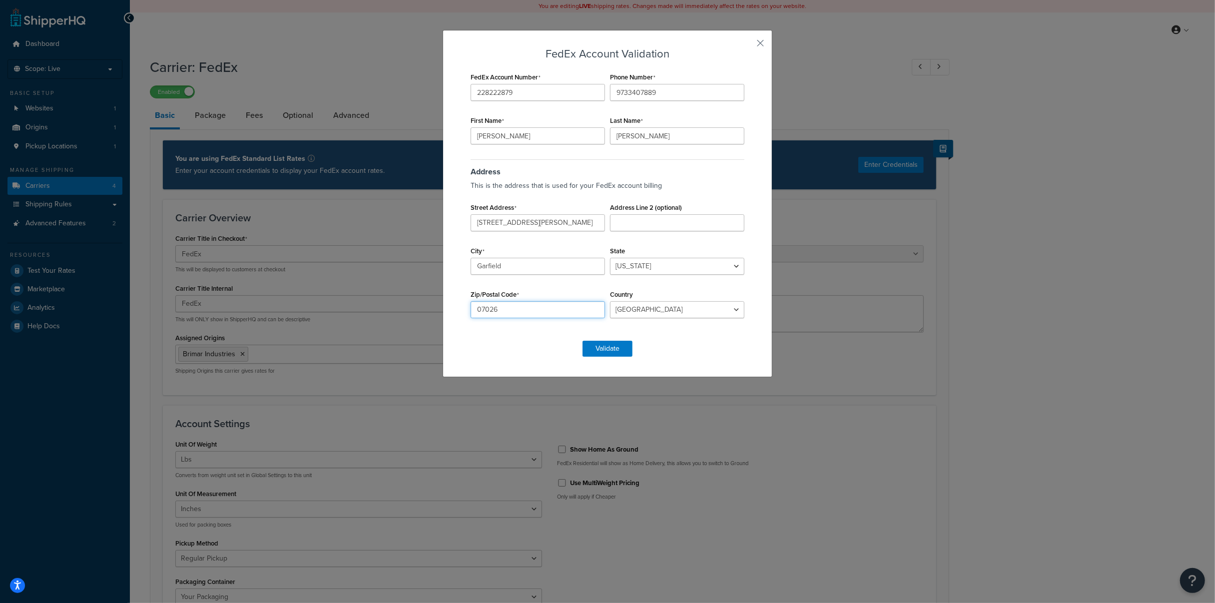
type input "07026"
click at [526, 359] on div "FedEx Account Validation FedEx Account Number 228222879 Phone Number 9733407889…" at bounding box center [608, 203] width 330 height 347
click at [600, 354] on button "Validate" at bounding box center [608, 349] width 50 height 16
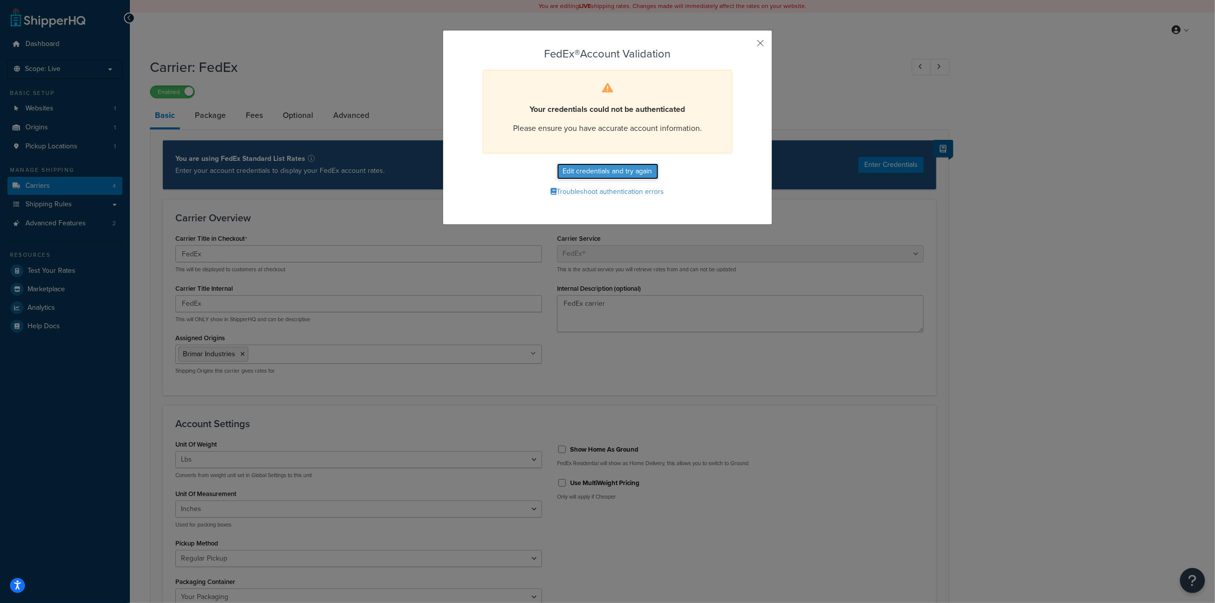
click at [617, 174] on button "Edit credentials and try again" at bounding box center [607, 171] width 101 height 16
select select "NJ"
select select "US"
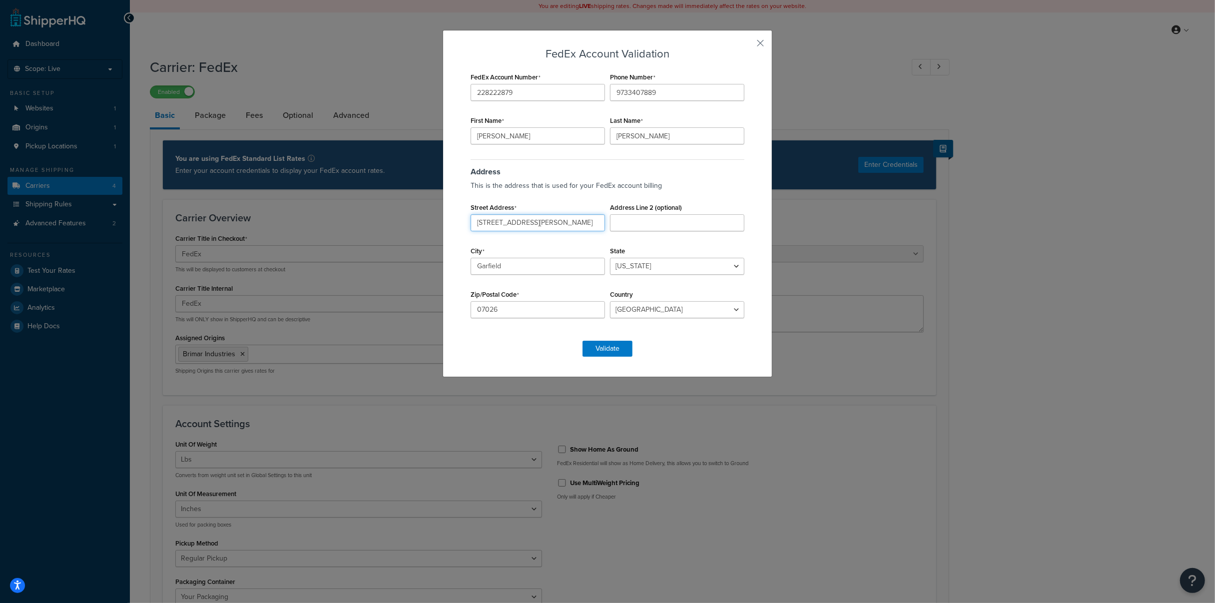
click at [585, 221] on body "Accessibility Screen-Reader Guide, Feedback, and Issue Reporting | New window S…" at bounding box center [607, 581] width 1215 height 1163
click at [543, 194] on div "Address This is the address that is used for your FedEx account billing Street …" at bounding box center [607, 244] width 279 height 174
click at [544, 258] on input "Garfield" at bounding box center [538, 266] width 134 height 17
click at [498, 244] on div "City Garfield" at bounding box center [537, 259] width 139 height 31
click at [559, 303] on input "07026" at bounding box center [538, 309] width 134 height 17
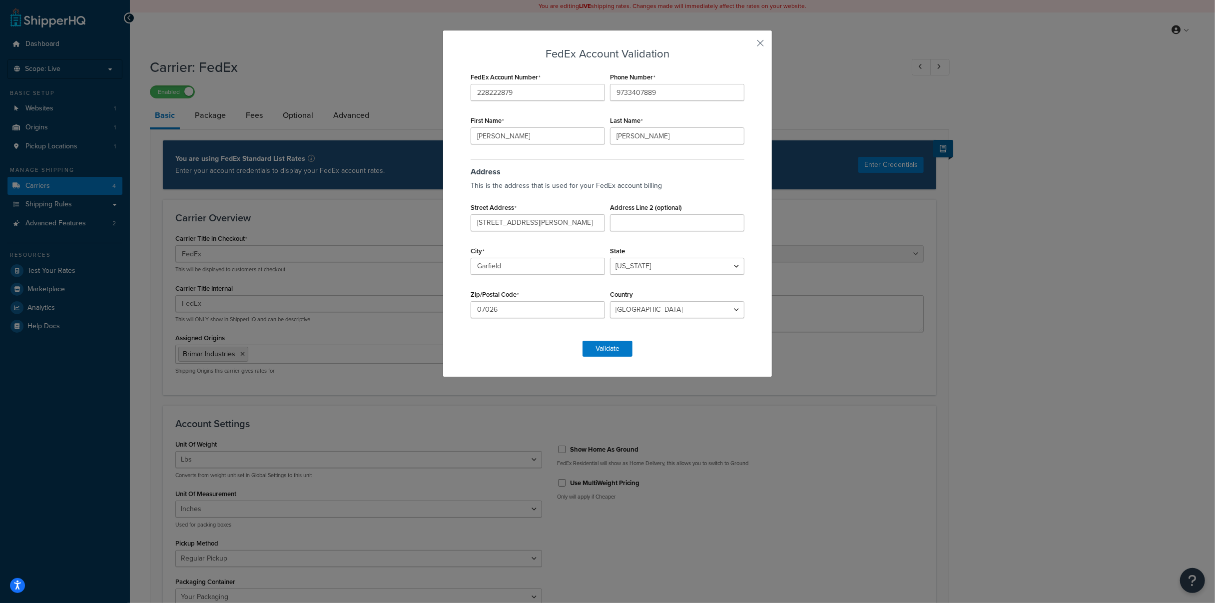
click at [493, 361] on div "FedEx Account Validation FedEx Account Number 228222879 Phone Number 9733407889…" at bounding box center [608, 203] width 330 height 347
click at [687, 136] on input "Schoenfeld" at bounding box center [677, 135] width 134 height 17
click at [687, 131] on input "Schoenfeld" at bounding box center [677, 135] width 134 height 17
click at [681, 99] on input "9733407889" at bounding box center [677, 92] width 134 height 17
click at [605, 356] on button "Validate" at bounding box center [608, 349] width 50 height 16
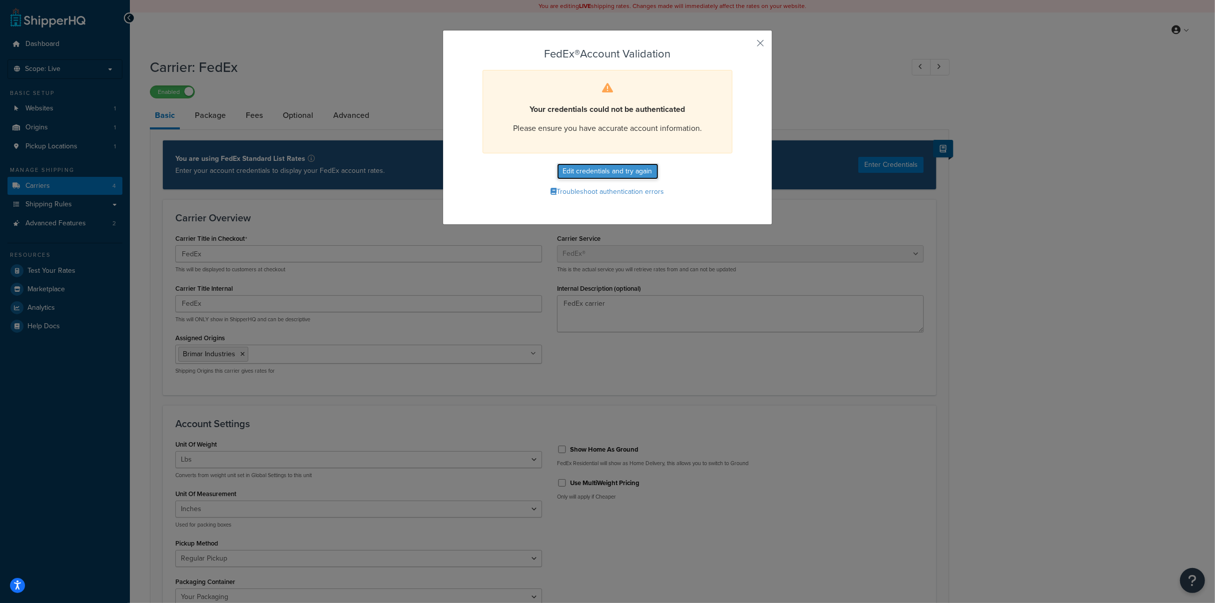
click at [627, 168] on button "Edit credentials and try again" at bounding box center [607, 171] width 101 height 16
select select "NJ"
select select "US"
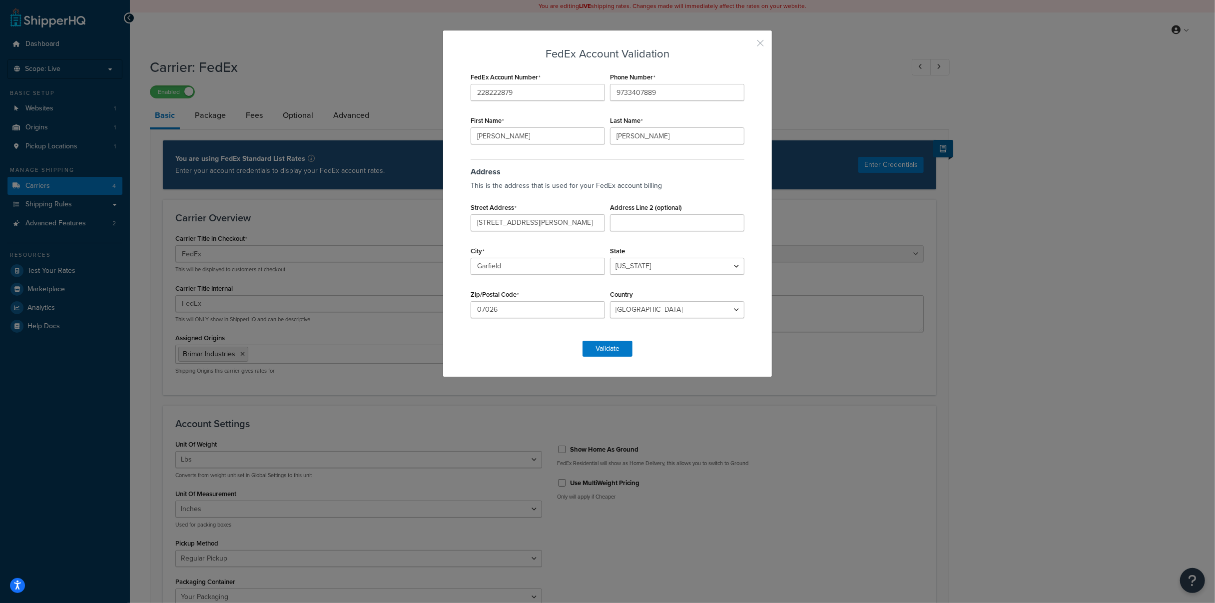
click at [747, 45] on button "button" at bounding box center [745, 46] width 2 height 2
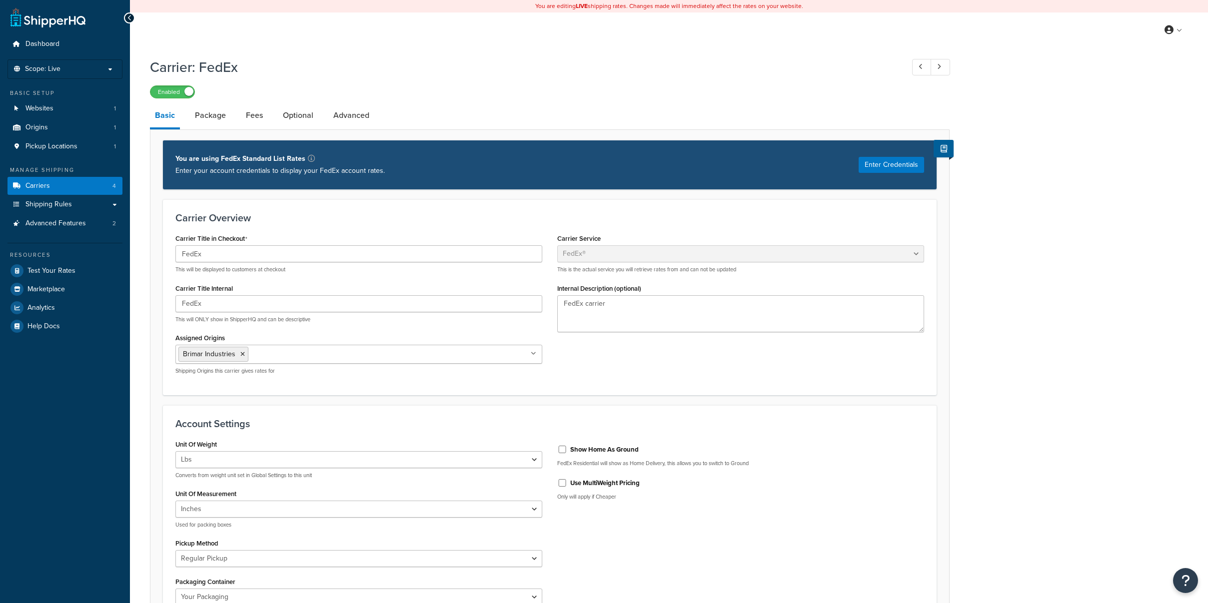
select select "fedEx"
select select "REGULAR_PICKUP"
select select "YOUR_PACKAGING"
click at [78, 184] on link "Carriers 4" at bounding box center [64, 186] width 115 height 18
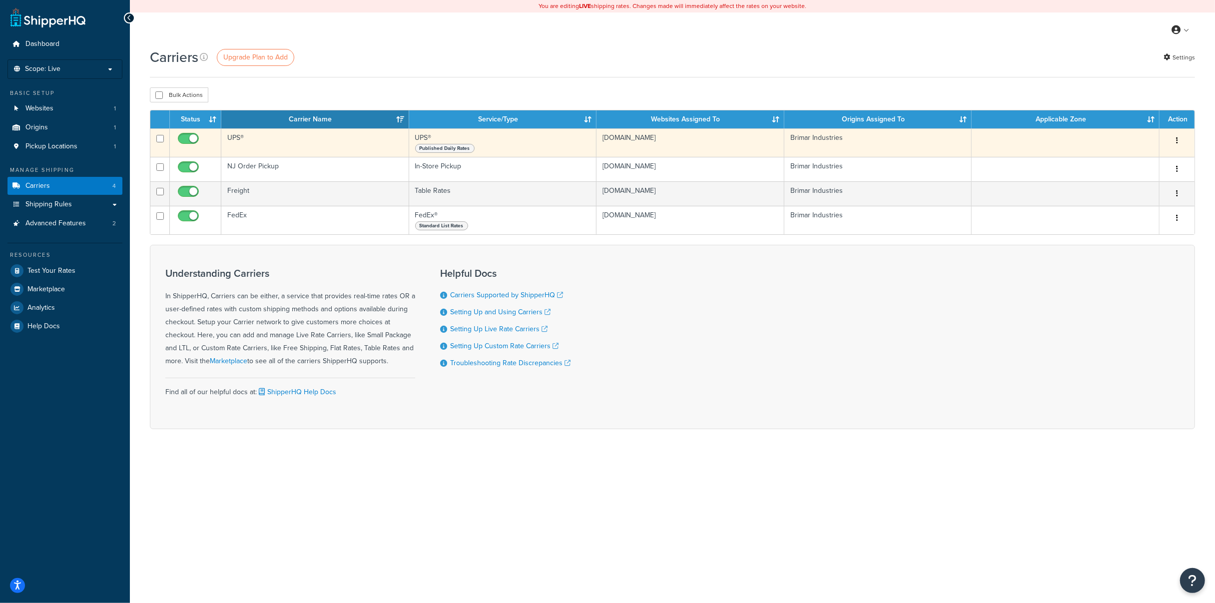
click at [1176, 139] on icon "button" at bounding box center [1177, 140] width 2 height 7
click at [1159, 151] on link "Edit" at bounding box center [1136, 160] width 79 height 20
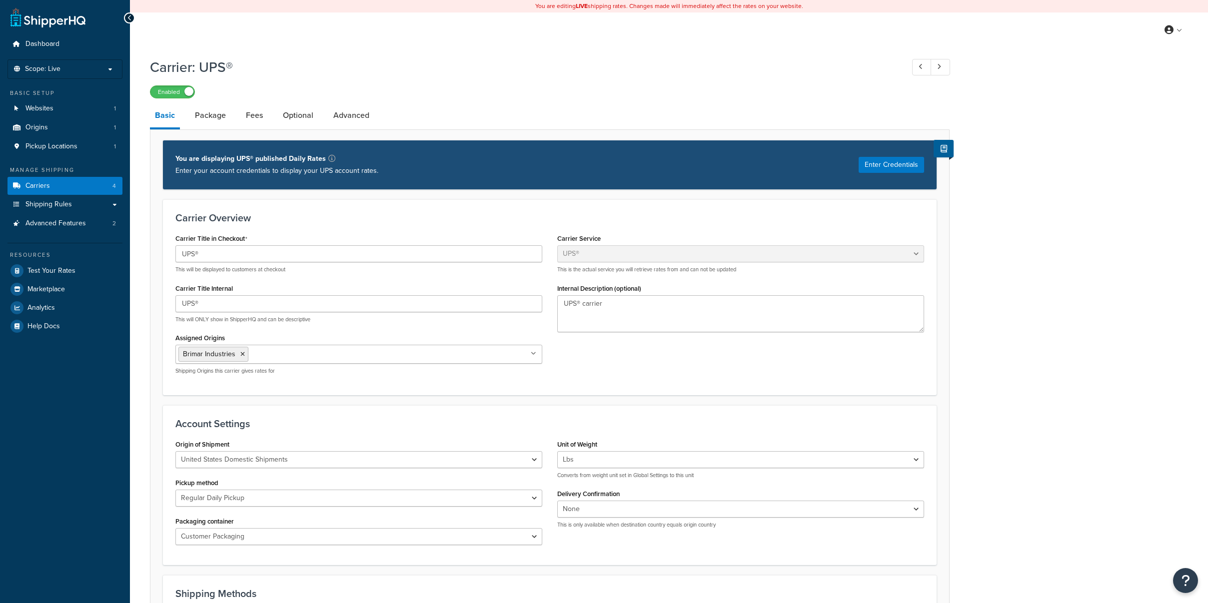
select select "ups"
click at [861, 167] on button "Enter Credentials" at bounding box center [890, 165] width 65 height 16
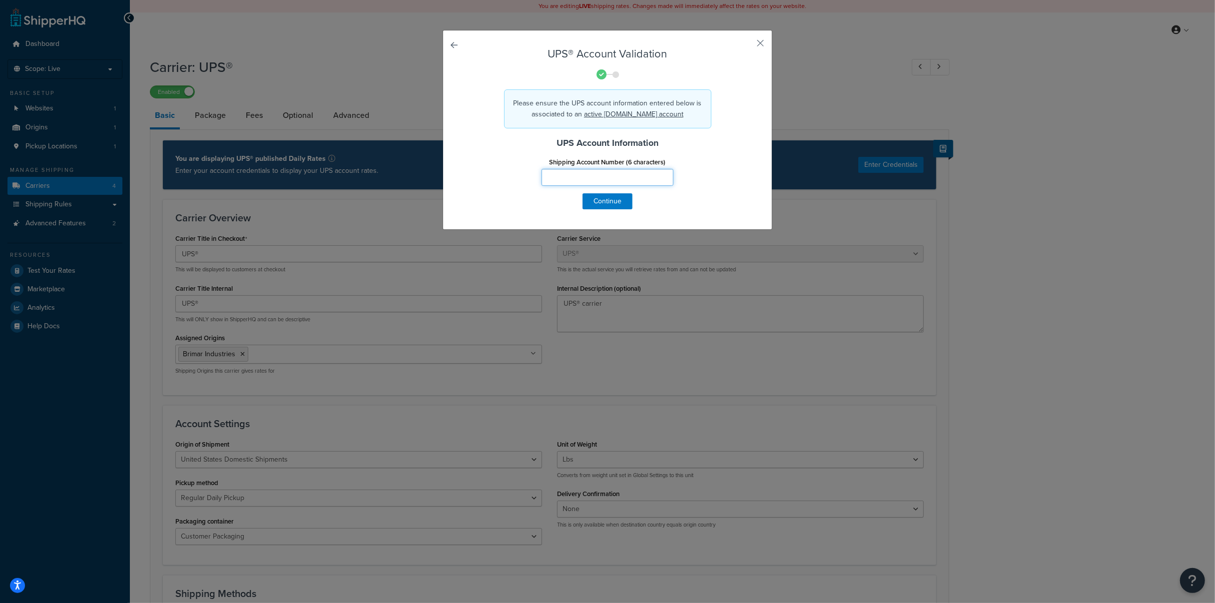
click at [621, 176] on input "Shipping Account Number (6 characters)" at bounding box center [608, 177] width 132 height 17
paste input "059847"
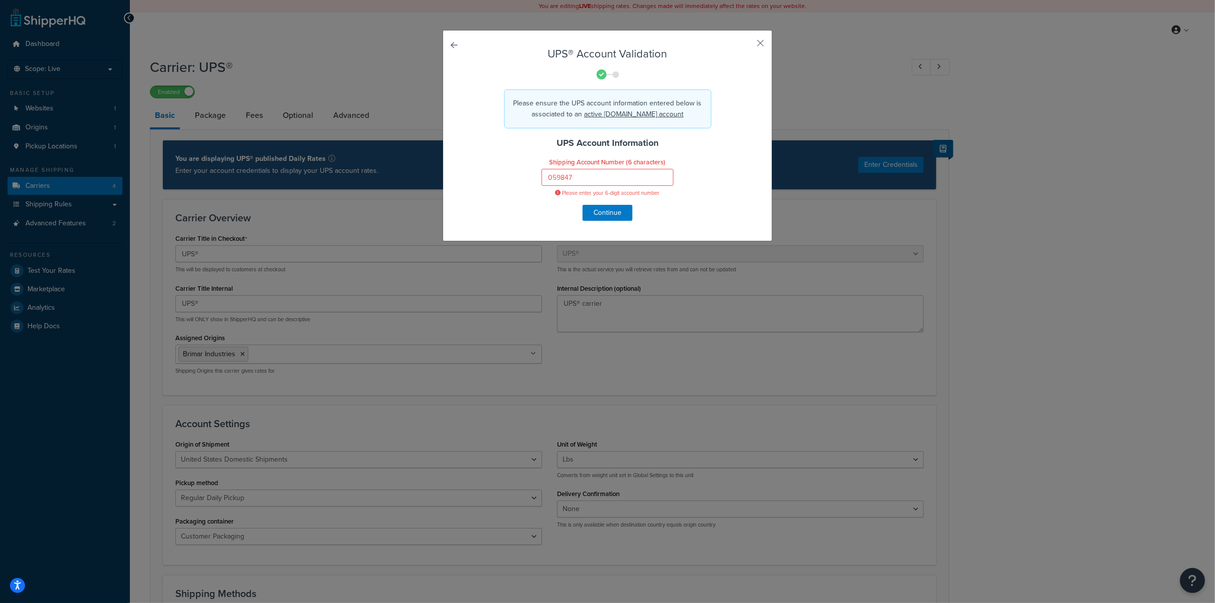
click at [492, 201] on form "UPS® Account Validation Please ensure the UPS account information entered below…" at bounding box center [607, 134] width 279 height 173
click at [583, 175] on input "059847" at bounding box center [608, 177] width 132 height 17
click at [547, 175] on input "059847" at bounding box center [608, 177] width 132 height 17
click at [543, 173] on input "059847" at bounding box center [608, 177] width 132 height 17
click at [586, 171] on input "059847" at bounding box center [608, 177] width 132 height 17
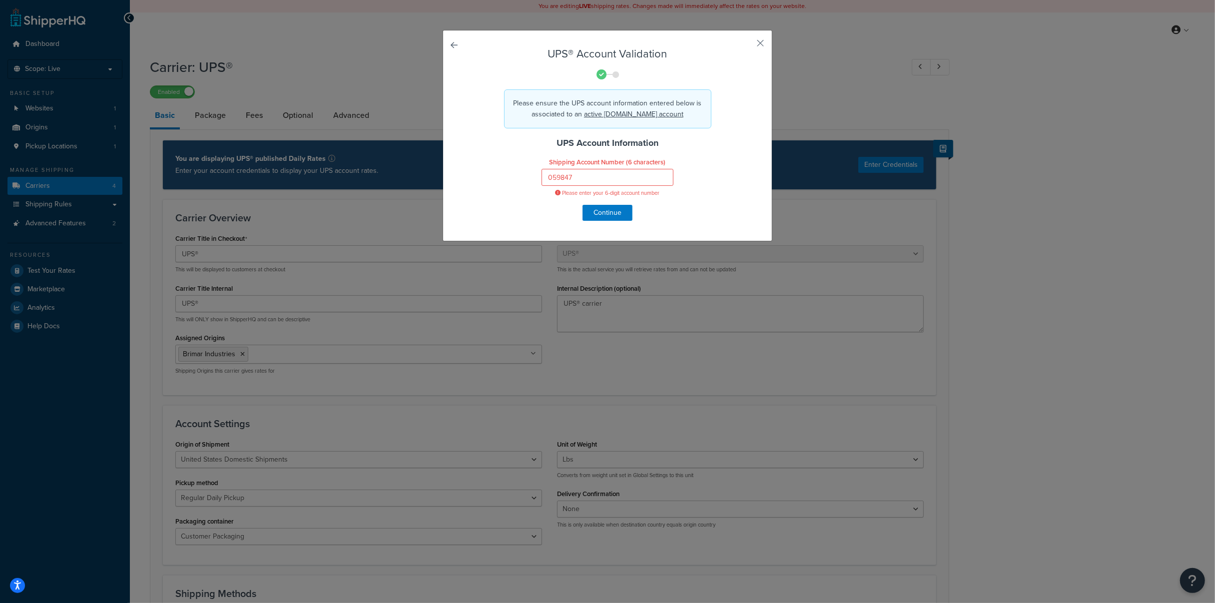
click at [836, 160] on div "UPS® Account Validation Please ensure the UPS account information entered below…" at bounding box center [607, 301] width 1215 height 603
click at [658, 174] on body "Accessibility Screen-Reader Guide, Feedback, and Issue Reporting | New window S…" at bounding box center [607, 529] width 1215 height 1059
click at [632, 175] on input "059847" at bounding box center [608, 177] width 132 height 17
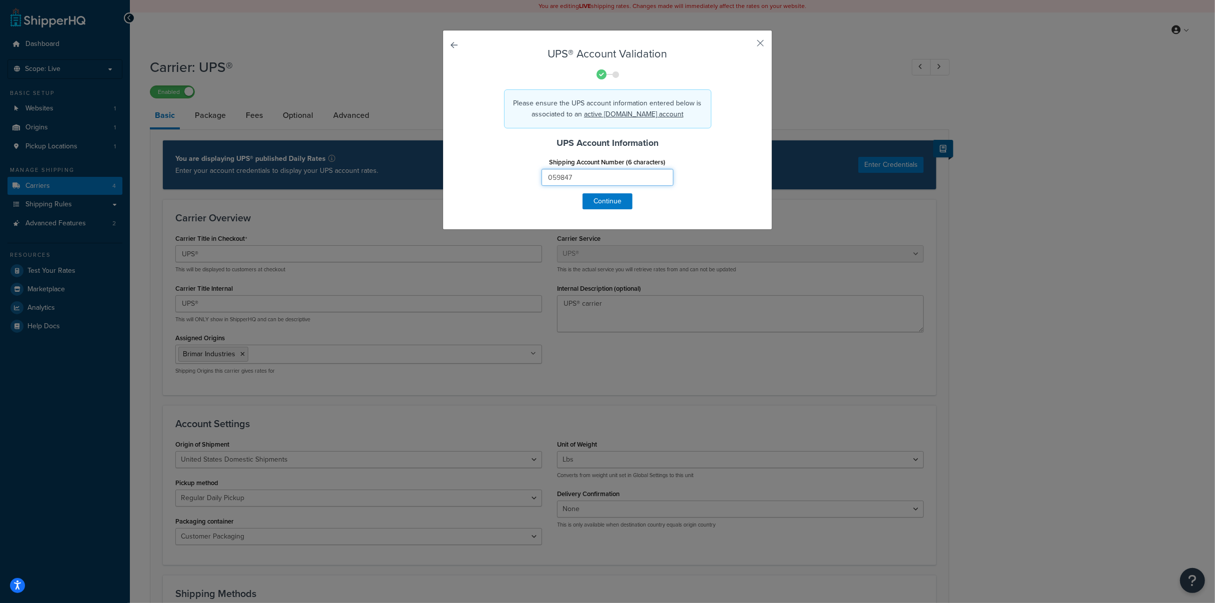
type input "059847"
click at [712, 180] on div "Shipping Account Number (6 characters) 059847" at bounding box center [608, 174] width 294 height 38
click at [608, 203] on button "Continue" at bounding box center [608, 201] width 50 height 16
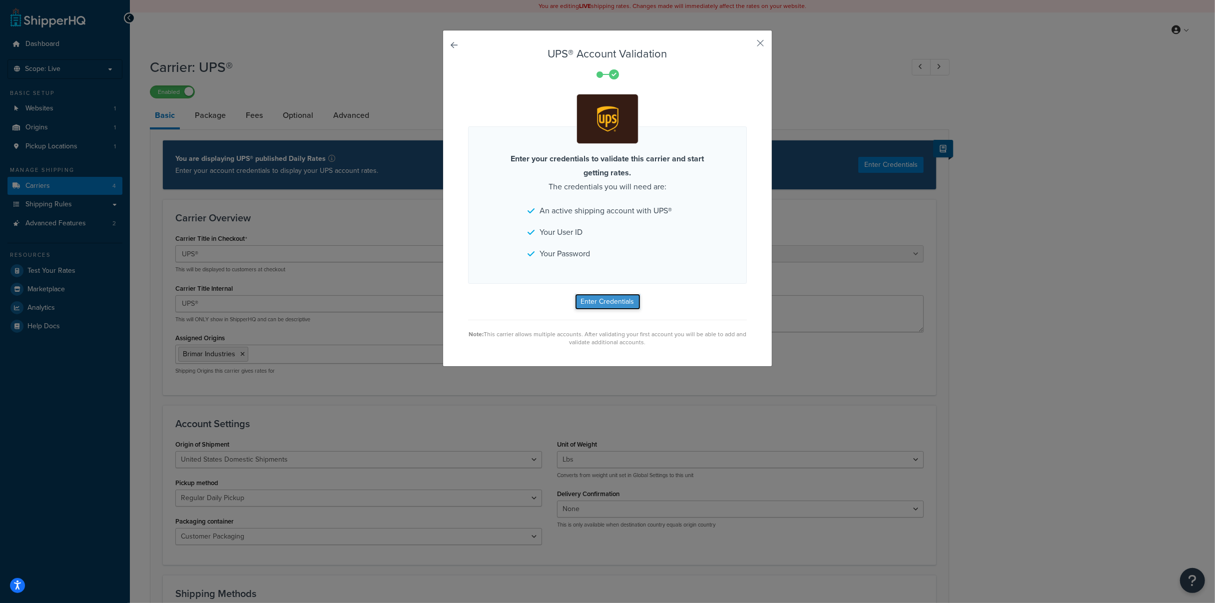
click at [604, 300] on button "Enter Credentials" at bounding box center [607, 302] width 65 height 16
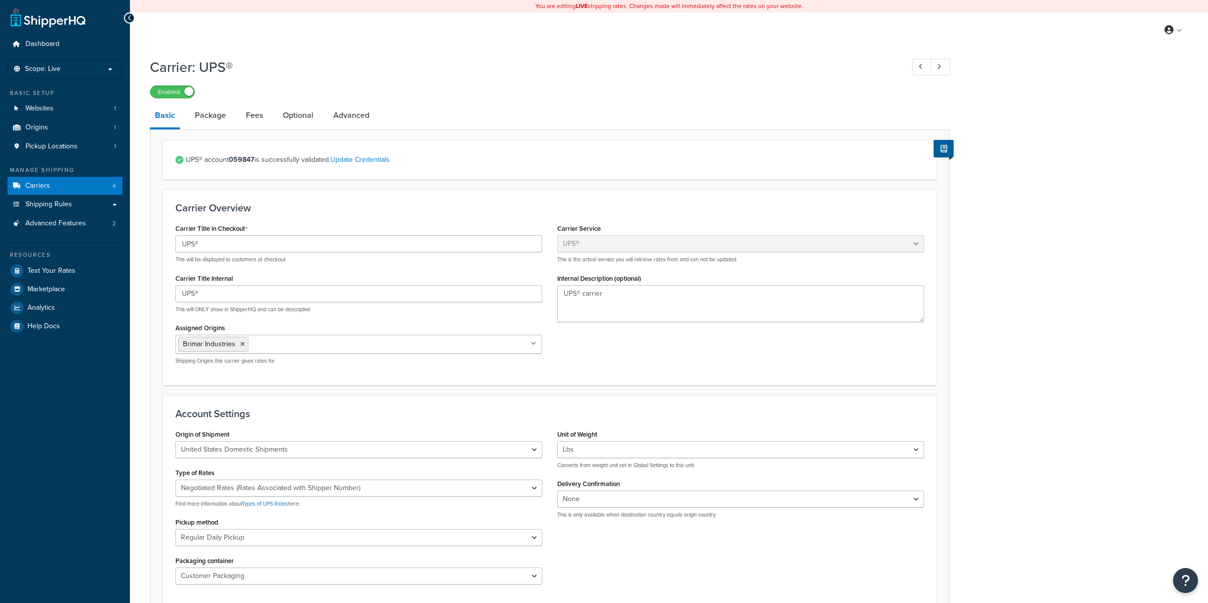
select select "ups"
click at [89, 180] on link "Carriers 4" at bounding box center [64, 186] width 115 height 18
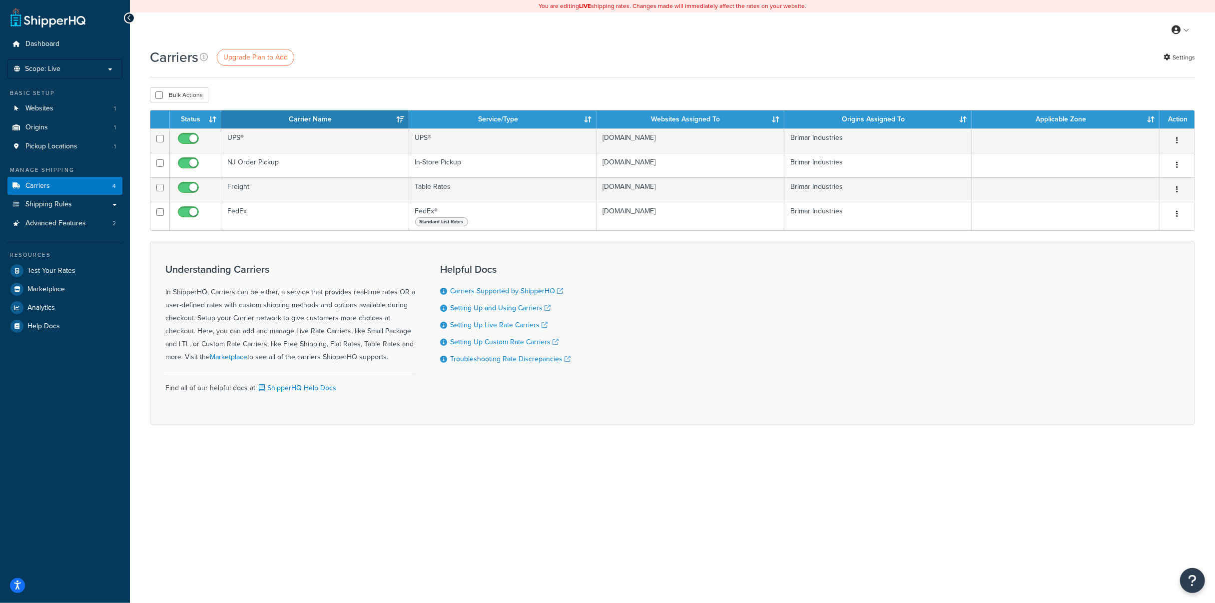
click at [226, 372] on div "Understanding Carriers In ShipperHQ, Carriers can be either, a service that pro…" at bounding box center [290, 332] width 250 height 153
click at [828, 266] on div "Understanding Carriers In ShipperHQ, Carriers can be either, a service that pro…" at bounding box center [672, 333] width 1045 height 184
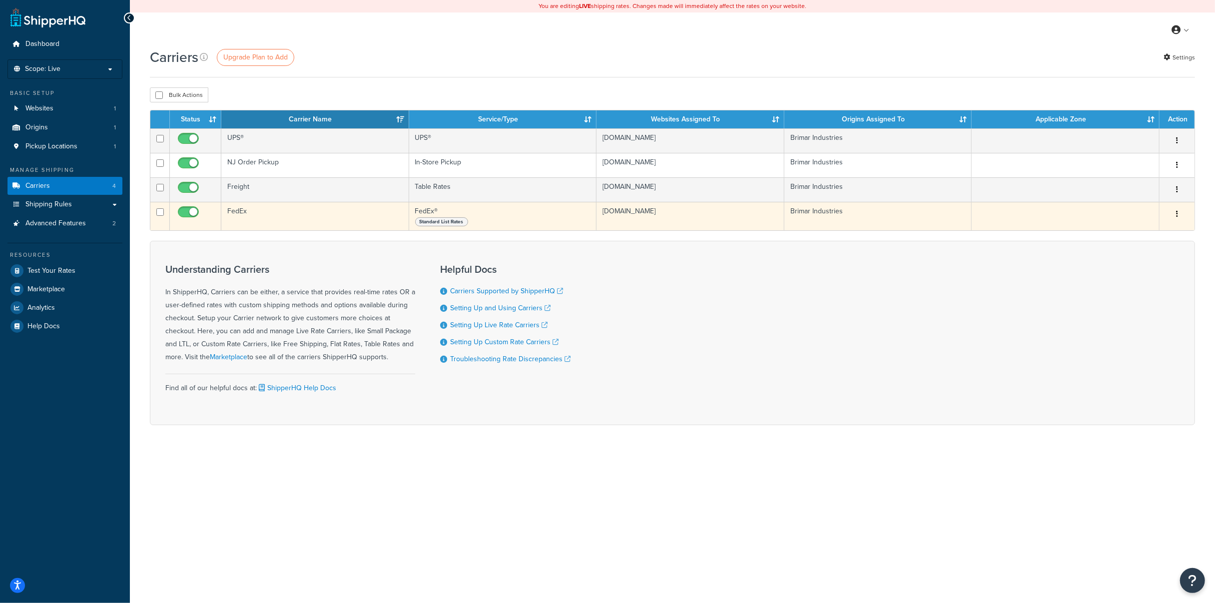
click at [1179, 210] on button "button" at bounding box center [1177, 214] width 14 height 16
click at [1163, 229] on link "Edit" at bounding box center [1136, 234] width 79 height 20
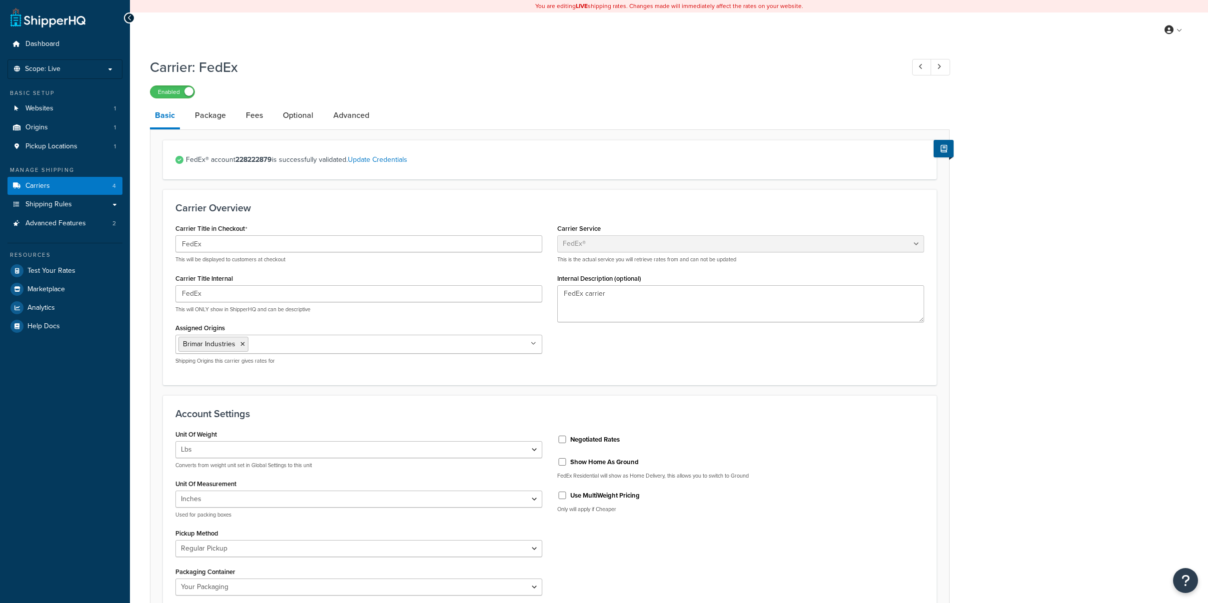
select select "fedEx"
select select "REGULAR_PICKUP"
select select "YOUR_PACKAGING"
drag, startPoint x: 312, startPoint y: 159, endPoint x: 368, endPoint y: 155, distance: 55.6
click at [368, 155] on span "FedEx® account 228222879 is successfully validated. Update Credentials" at bounding box center [555, 160] width 738 height 14
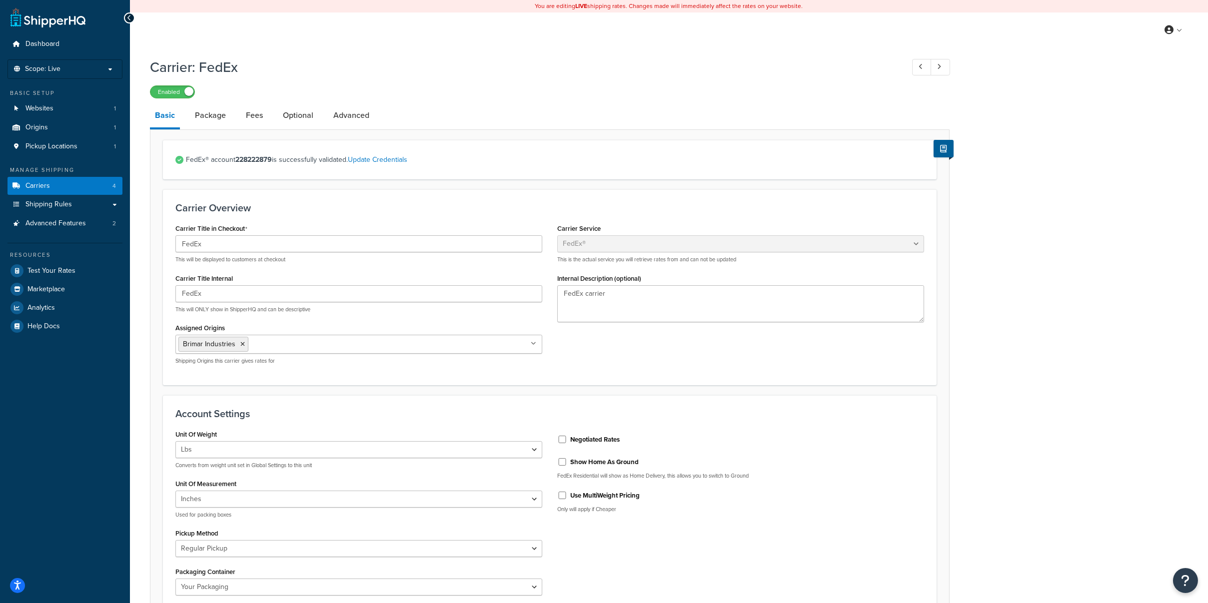
click at [414, 156] on span "FedEx® account 228222879 is successfully validated. Update Credentials" at bounding box center [555, 160] width 738 height 14
click at [518, 155] on span "FedEx® account 228222879 is successfully validated. Update Credentials" at bounding box center [555, 160] width 738 height 14
click at [78, 69] on p "Scope: Live" at bounding box center [65, 69] width 106 height 8
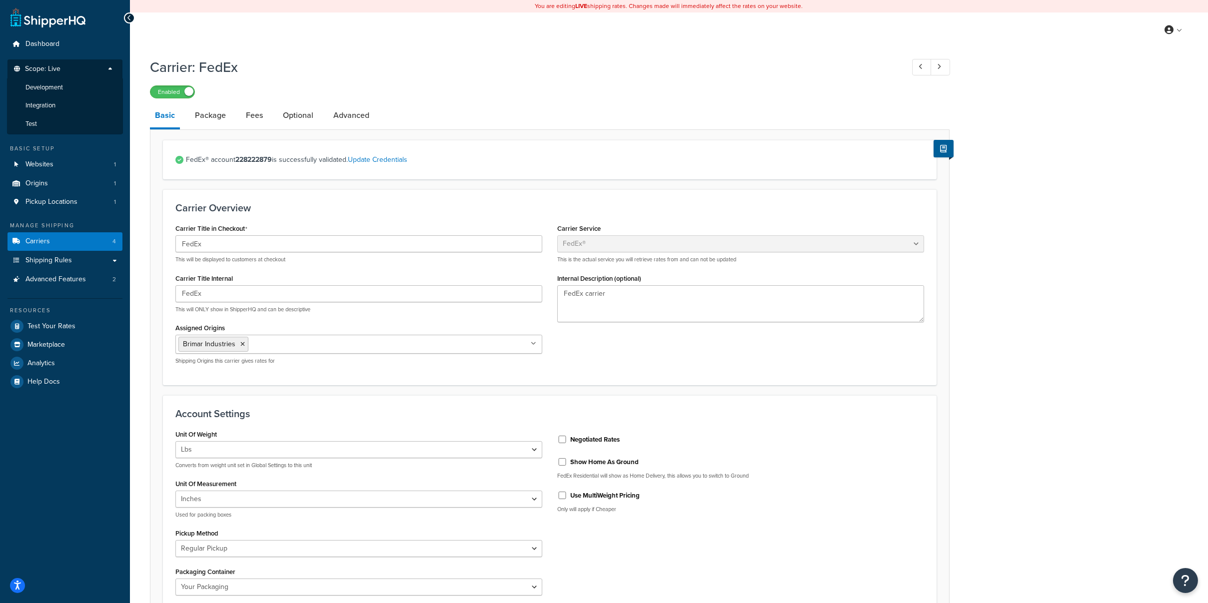
click at [257, 73] on h1 "Carrier: FedEx" at bounding box center [521, 66] width 743 height 19
click at [68, 238] on link "Carriers 4" at bounding box center [64, 241] width 115 height 18
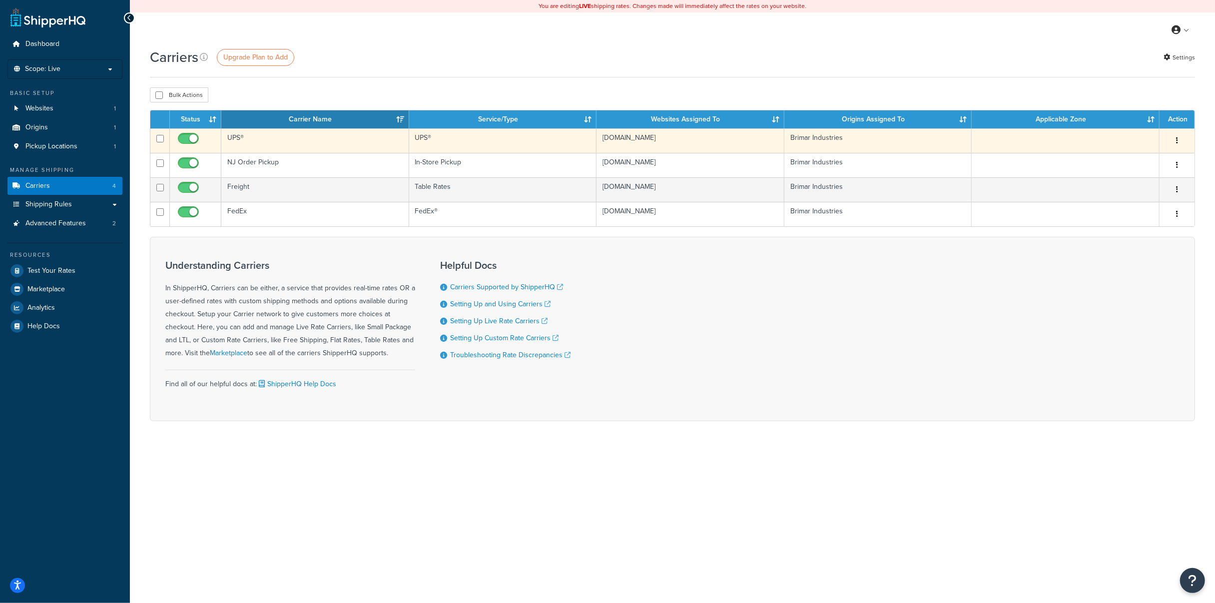
click at [1184, 139] on button "button" at bounding box center [1177, 141] width 14 height 16
click at [1129, 155] on link "Edit" at bounding box center [1136, 160] width 79 height 20
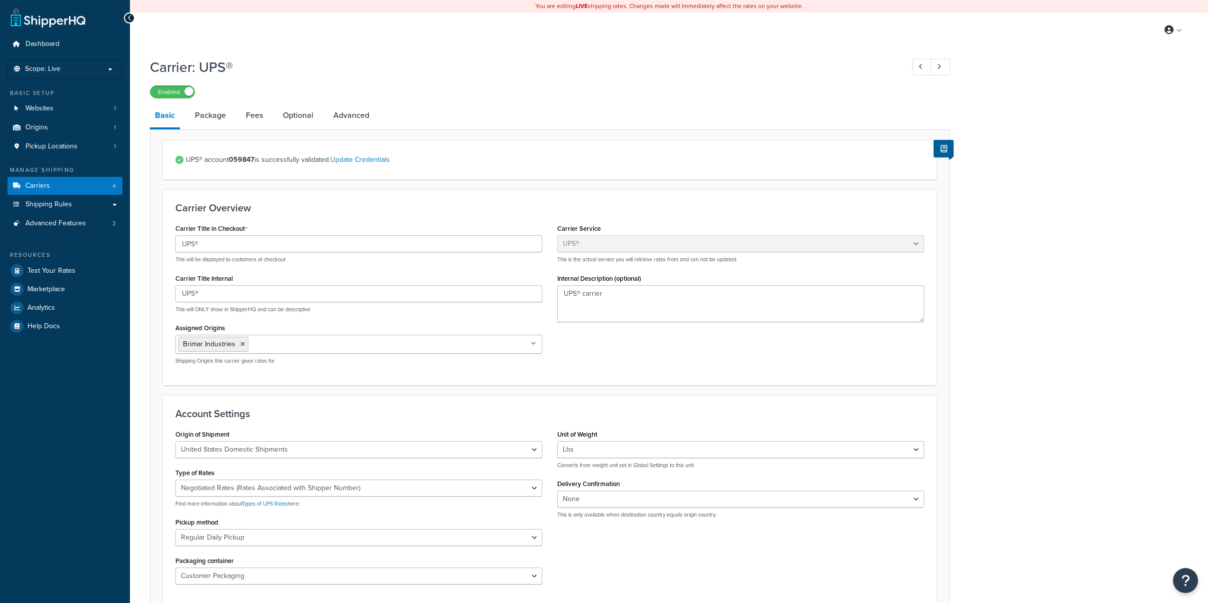
select select "ups"
